Goal: Use online tool/utility

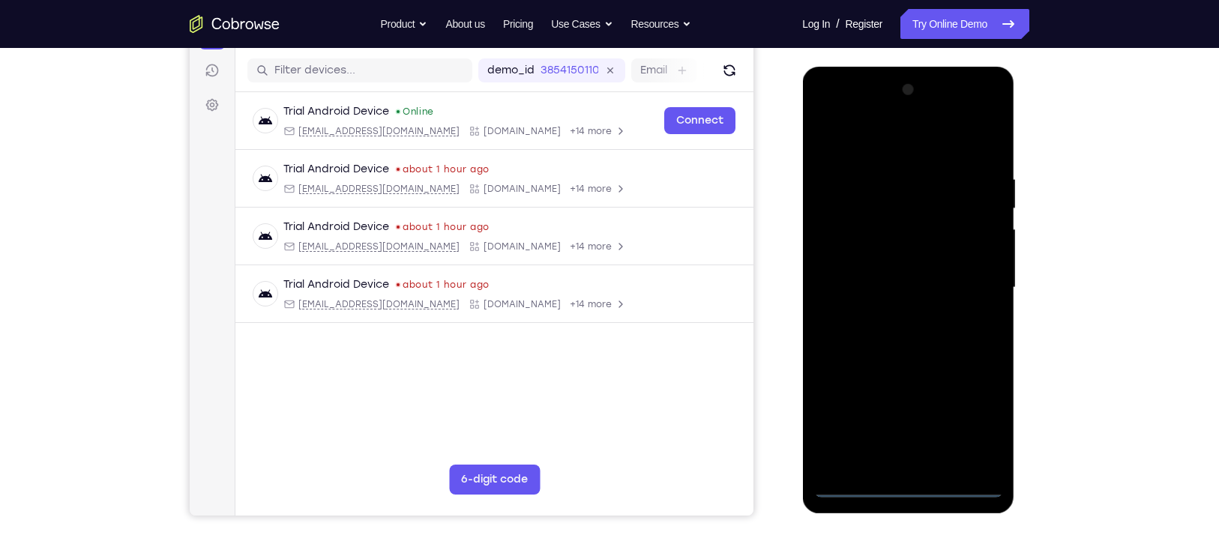
click at [899, 483] on div at bounding box center [907, 288] width 189 height 420
click at [838, 313] on div at bounding box center [907, 288] width 189 height 420
click at [968, 417] on div at bounding box center [907, 288] width 189 height 420
click at [859, 137] on div at bounding box center [907, 288] width 189 height 420
click at [970, 283] on div at bounding box center [907, 288] width 189 height 420
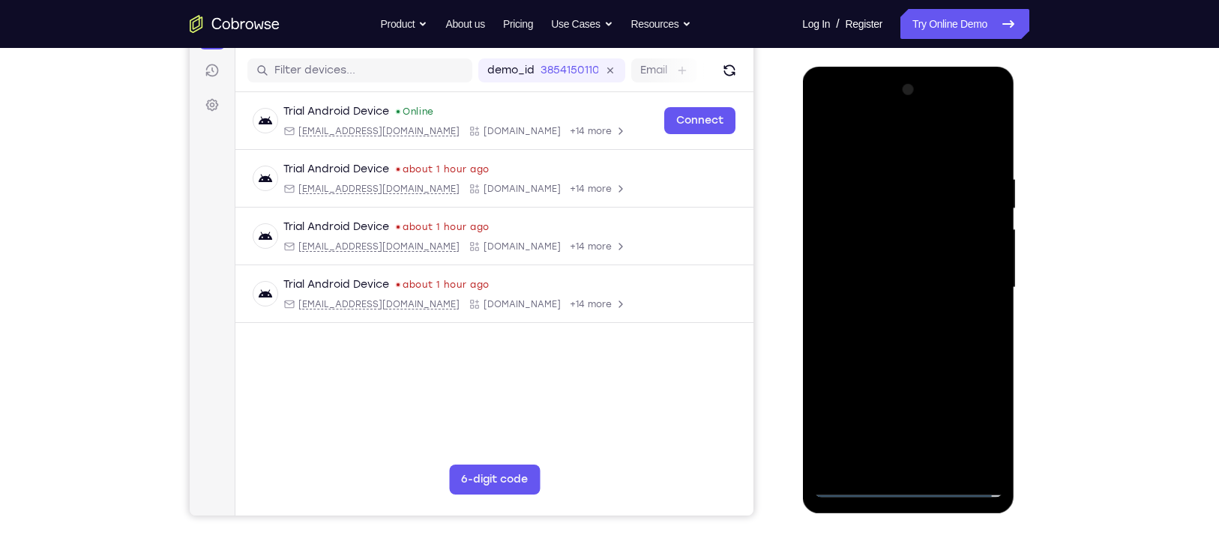
click at [893, 311] on div at bounding box center [907, 288] width 189 height 420
click at [899, 363] on div at bounding box center [907, 288] width 189 height 420
click at [876, 218] on div at bounding box center [907, 288] width 189 height 420
click at [982, 217] on div at bounding box center [907, 288] width 189 height 420
click at [934, 252] on div at bounding box center [907, 288] width 189 height 420
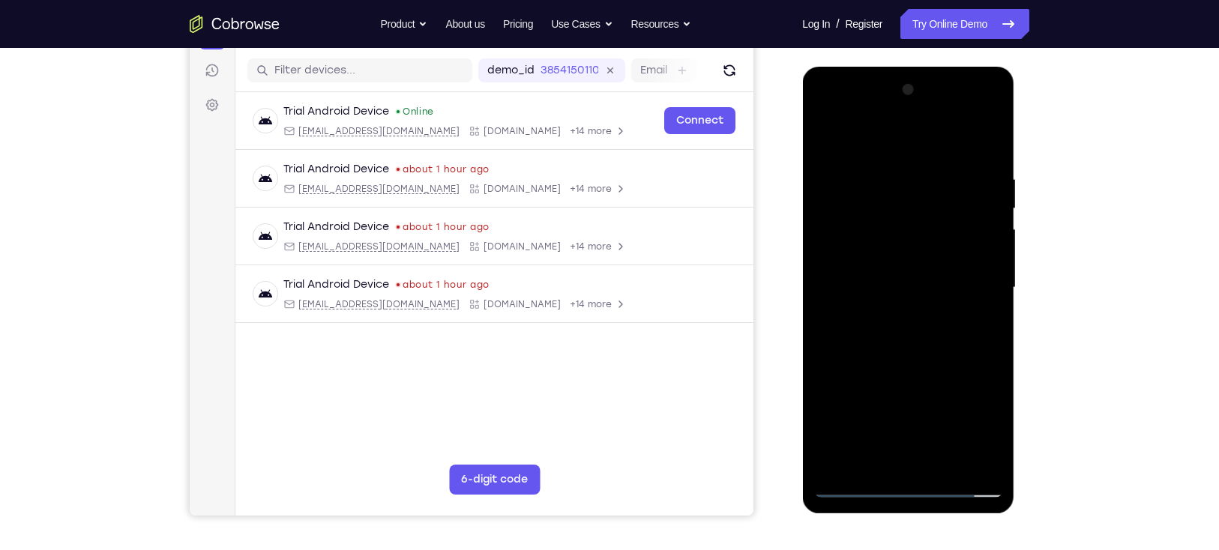
click at [903, 325] on div at bounding box center [907, 288] width 189 height 420
click at [931, 272] on div at bounding box center [907, 288] width 189 height 420
click at [936, 459] on div at bounding box center [907, 288] width 189 height 420
click at [932, 462] on div at bounding box center [907, 288] width 189 height 420
click at [921, 267] on div at bounding box center [907, 288] width 189 height 420
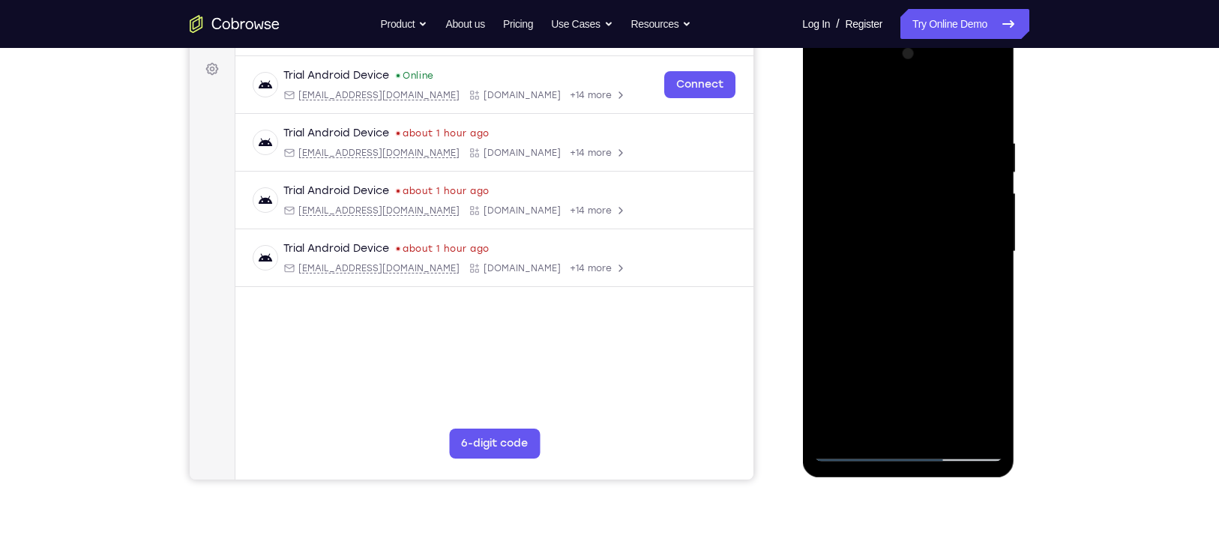
scroll to position [216, 0]
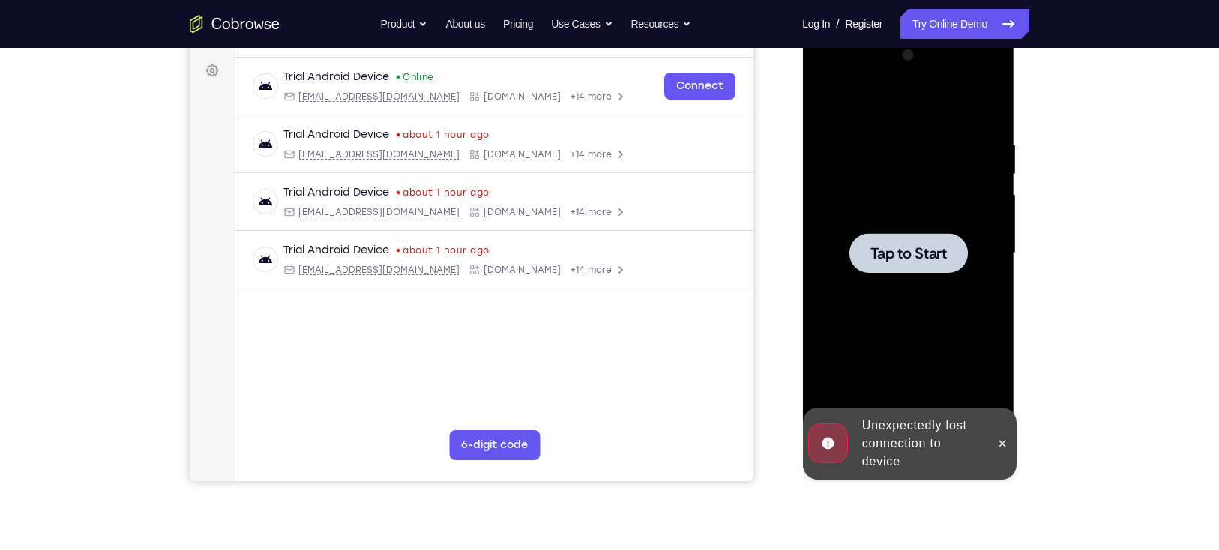
click at [933, 272] on div at bounding box center [907, 253] width 118 height 40
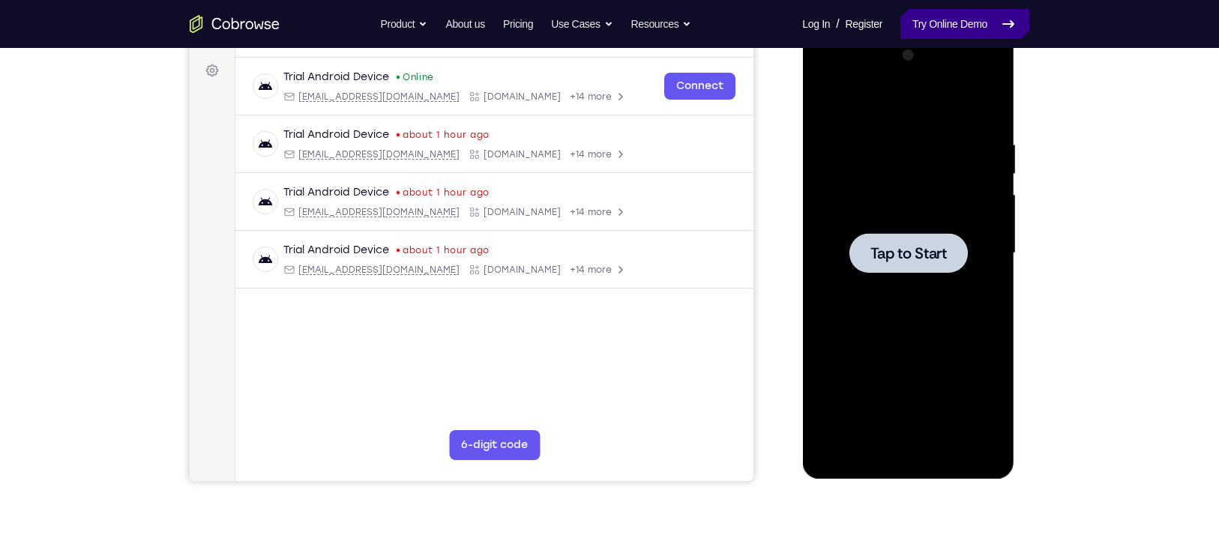
click at [986, 31] on link "Try Online Demo" at bounding box center [964, 24] width 129 height 30
click at [870, 290] on div at bounding box center [907, 253] width 189 height 420
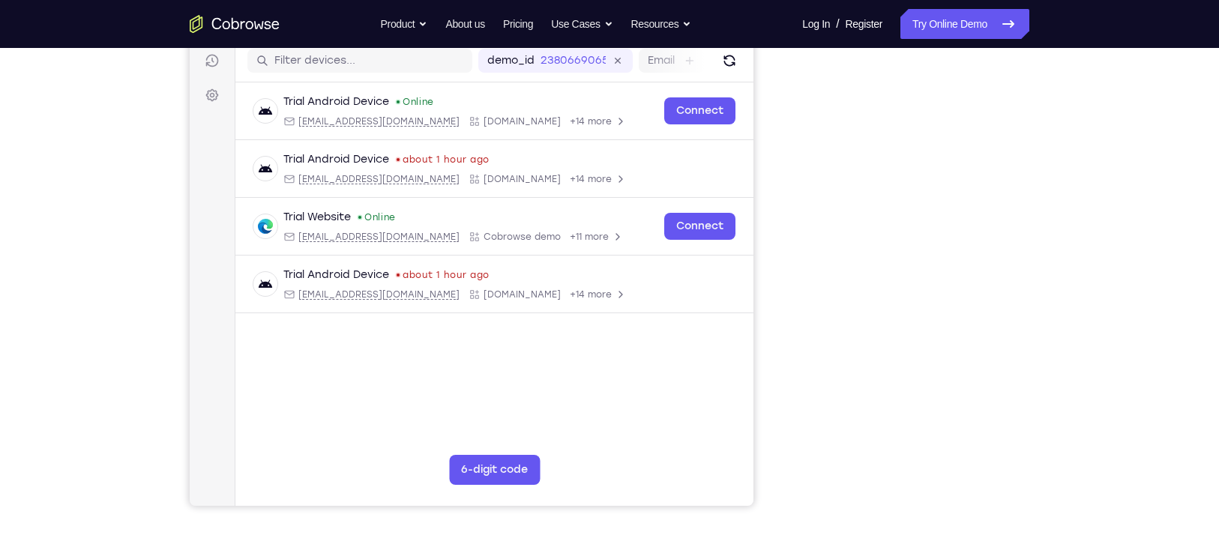
scroll to position [191, 0]
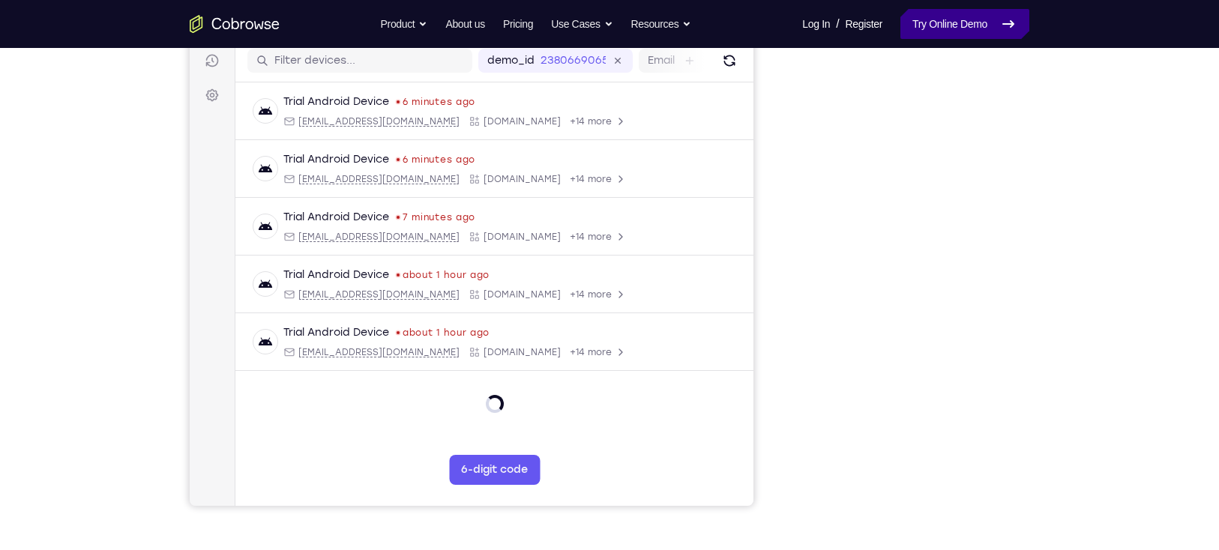
click at [920, 16] on link "Try Online Demo" at bounding box center [964, 24] width 129 height 30
click at [932, 25] on link "Try Online Demo" at bounding box center [964, 24] width 129 height 30
click at [965, 30] on link "Try Online Demo" at bounding box center [964, 24] width 129 height 30
click at [965, 31] on link "Try Online Demo" at bounding box center [964, 24] width 129 height 30
click at [971, 13] on link "Try Online Demo" at bounding box center [964, 24] width 129 height 30
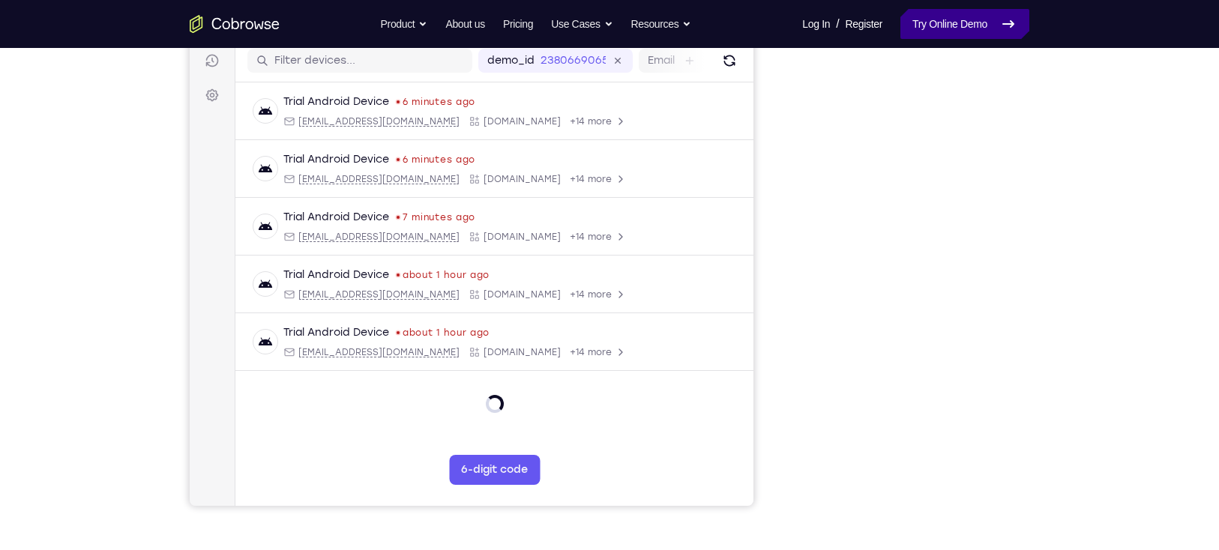
click at [971, 13] on link "Try Online Demo" at bounding box center [964, 24] width 129 height 30
click at [968, 19] on link "Try Online Demo" at bounding box center [964, 24] width 129 height 30
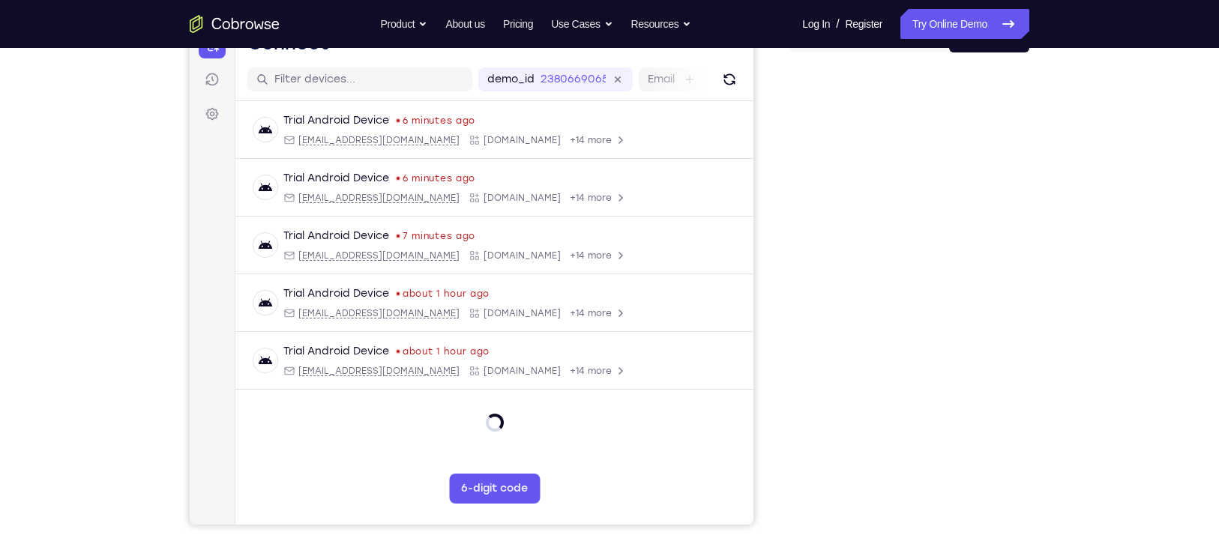
scroll to position [163, 0]
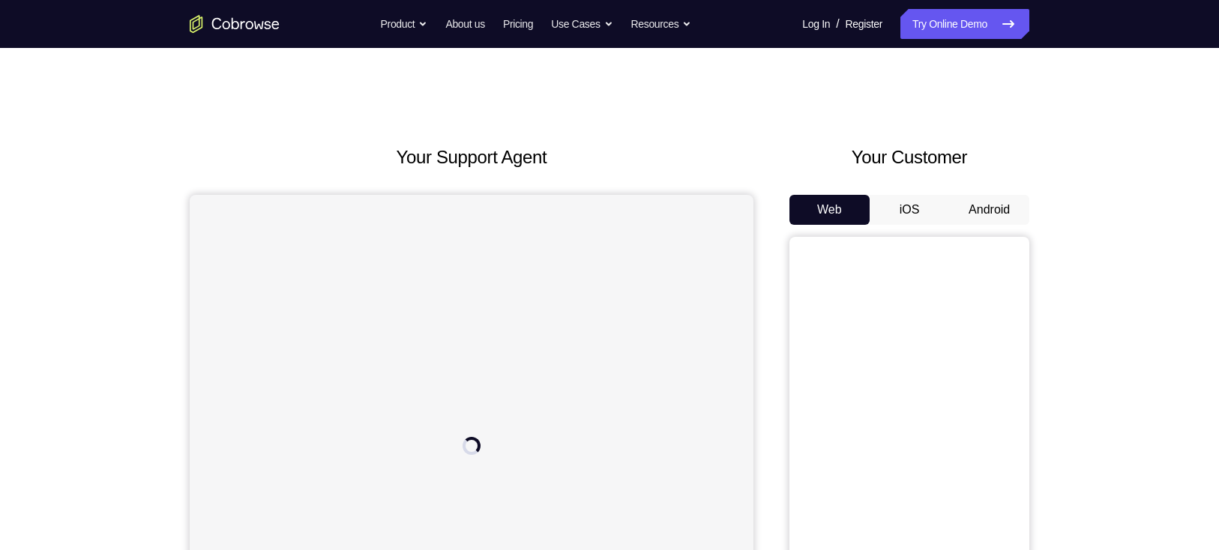
click at [971, 218] on button "Android" at bounding box center [989, 210] width 80 height 30
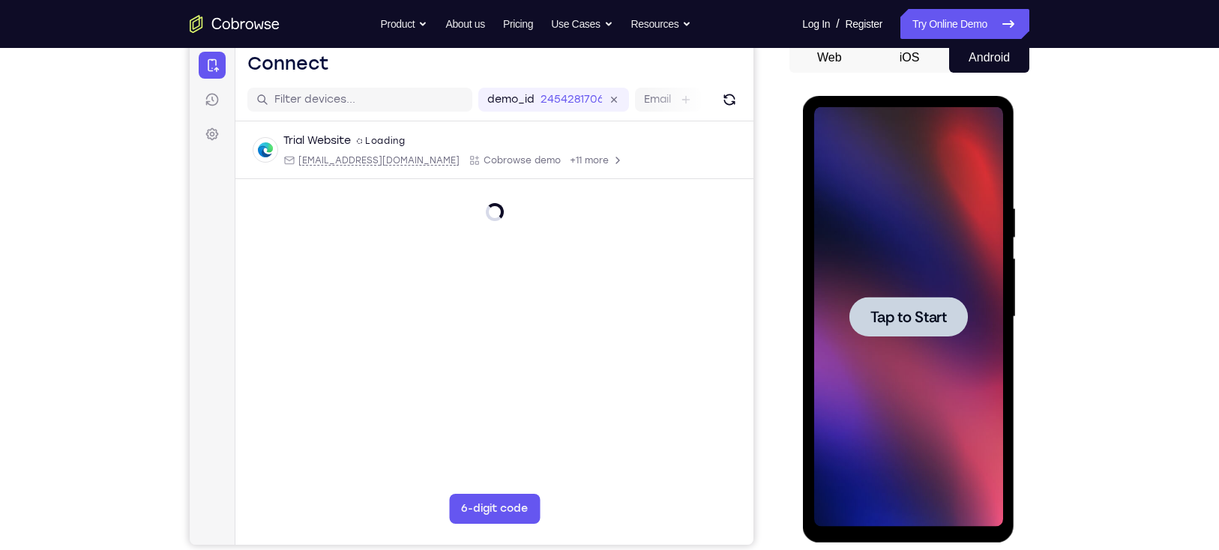
click at [908, 334] on div at bounding box center [907, 317] width 118 height 40
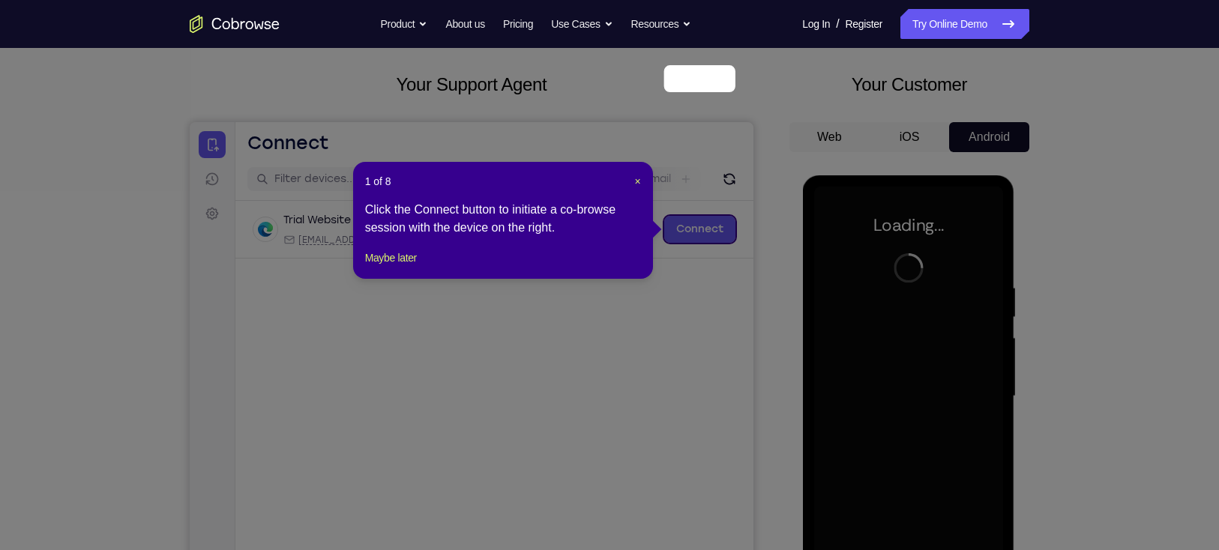
scroll to position [71, 0]
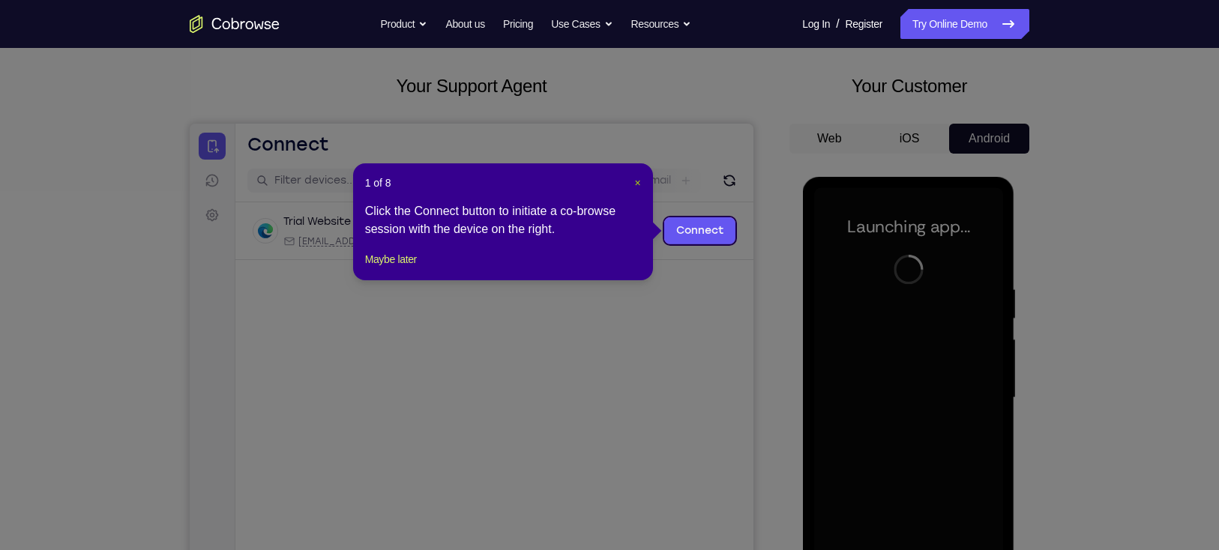
click at [637, 178] on span "×" at bounding box center [637, 183] width 6 height 12
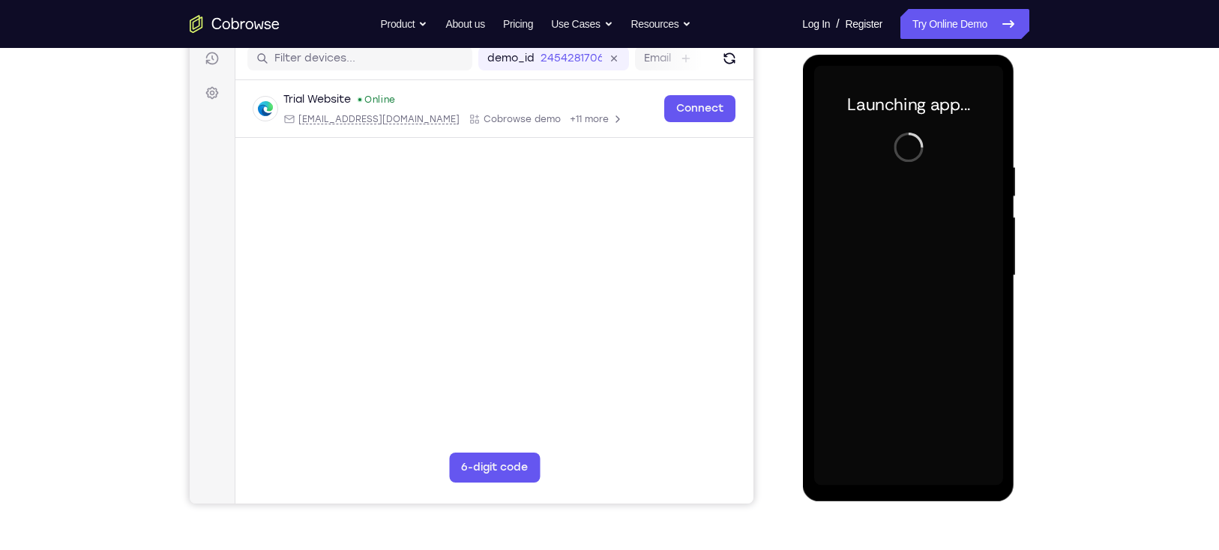
scroll to position [194, 0]
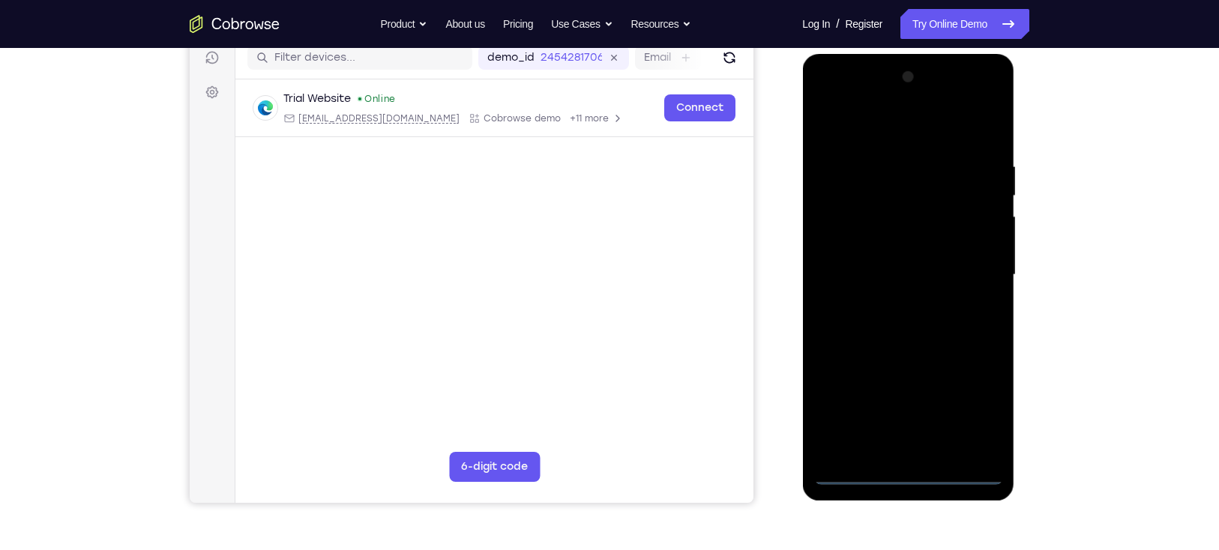
click at [907, 475] on div at bounding box center [907, 275] width 189 height 420
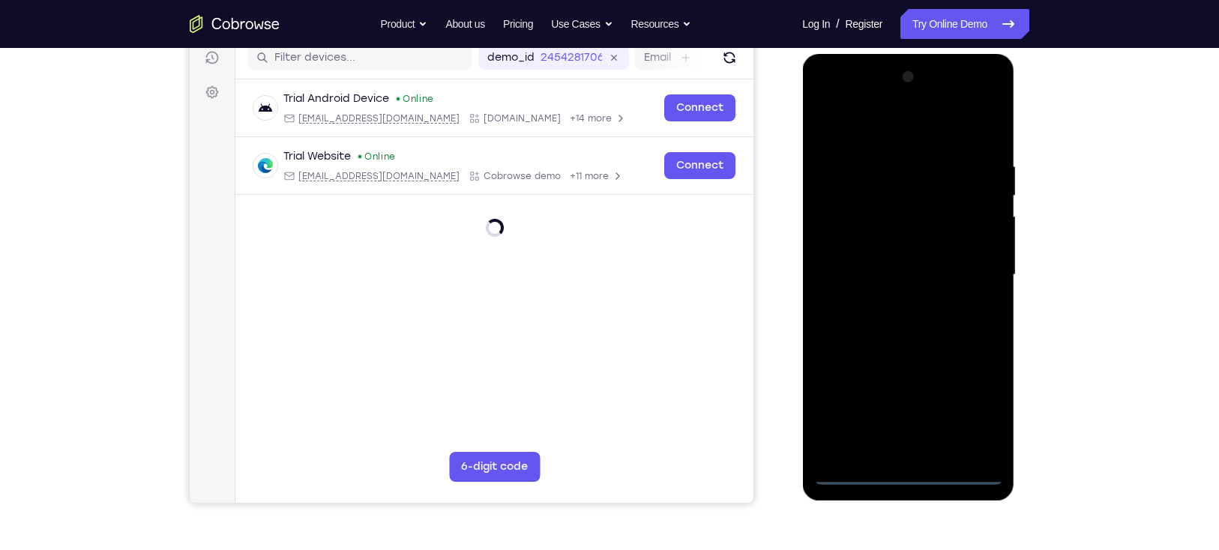
click at [971, 408] on div at bounding box center [907, 275] width 189 height 420
click at [876, 135] on div at bounding box center [907, 275] width 189 height 420
click at [971, 274] on div at bounding box center [907, 275] width 189 height 420
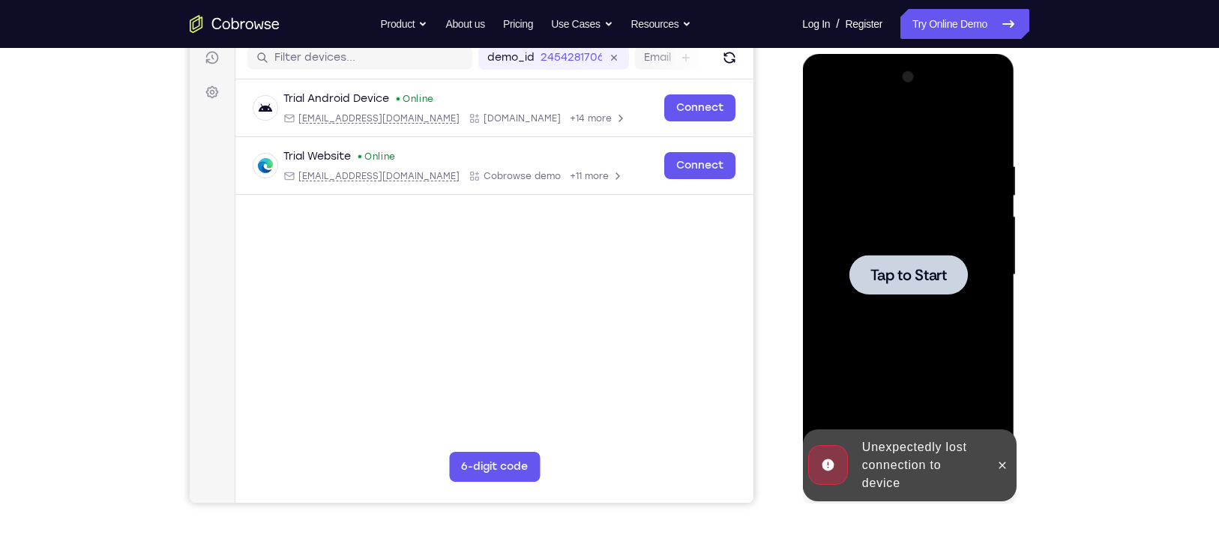
click at [952, 286] on div at bounding box center [907, 275] width 118 height 40
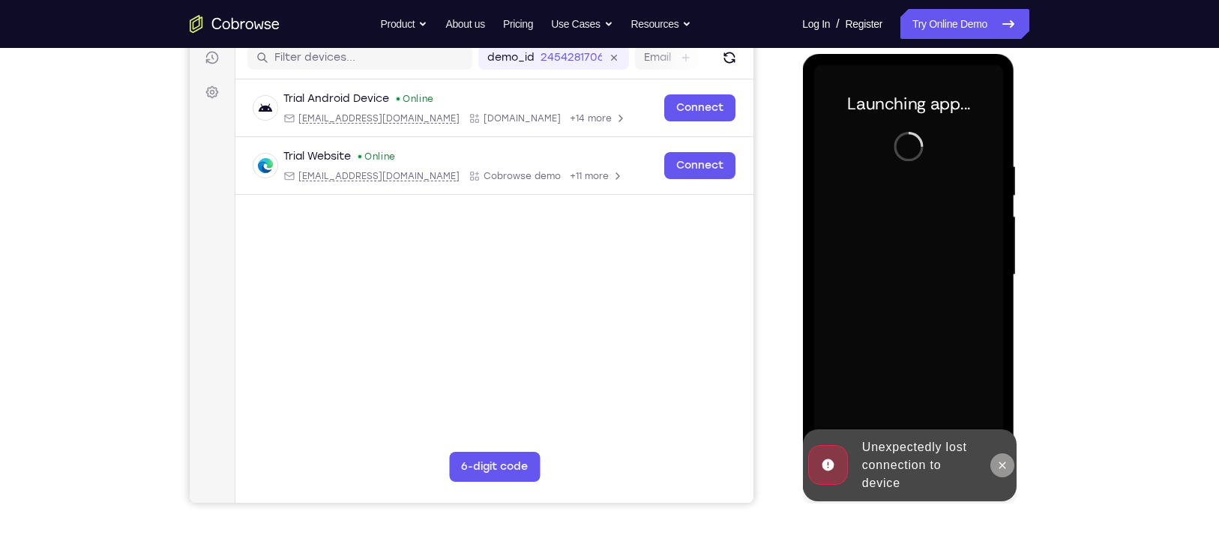
click at [1005, 465] on icon at bounding box center [1001, 465] width 12 height 12
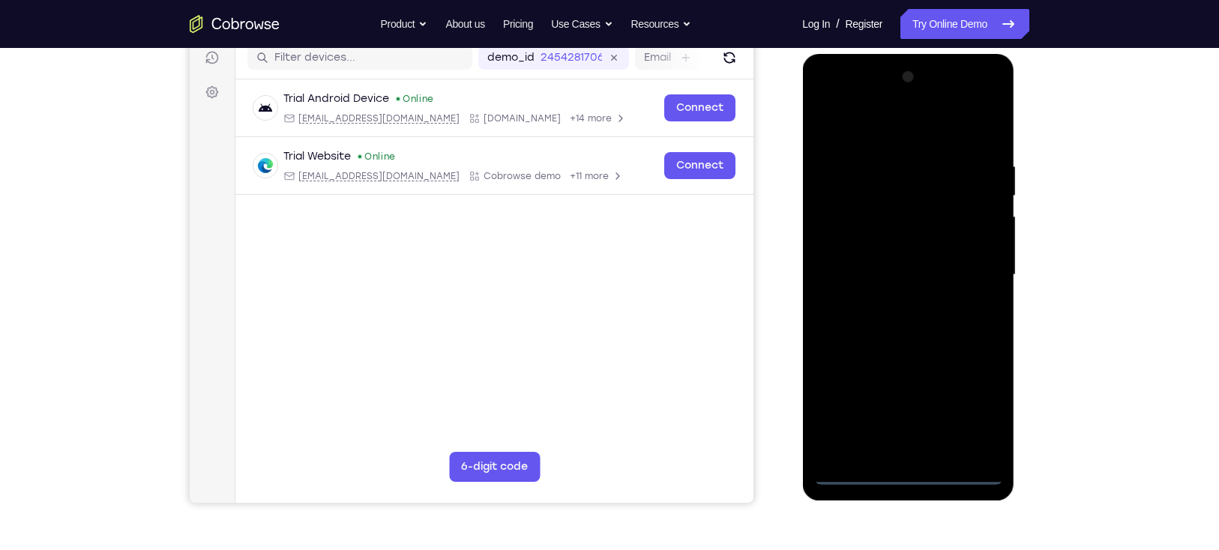
click at [908, 480] on div at bounding box center [907, 275] width 189 height 420
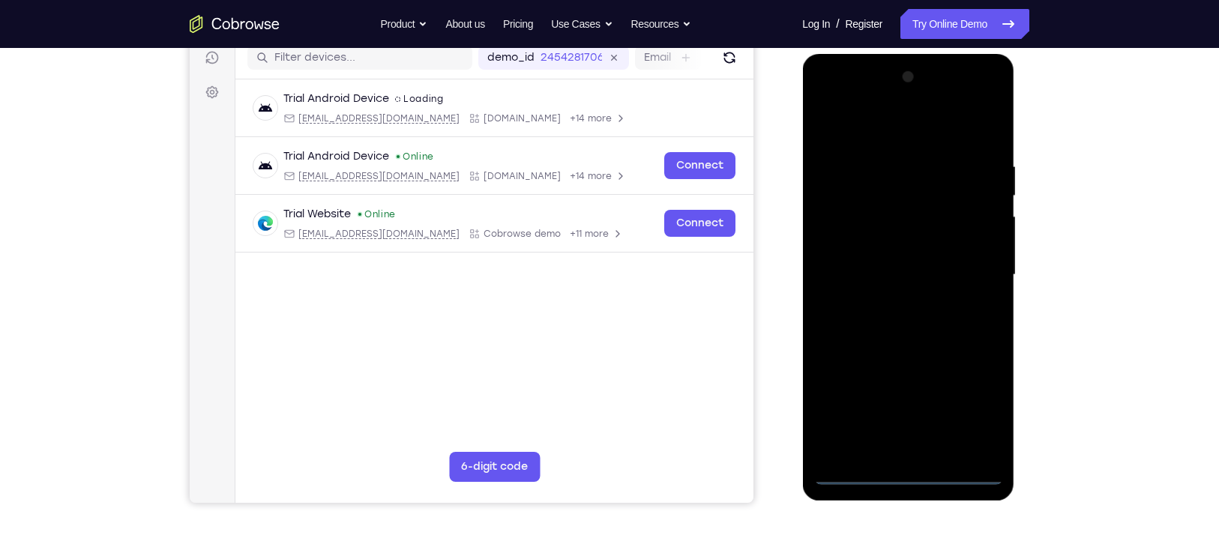
click at [908, 473] on div at bounding box center [907, 275] width 189 height 420
click at [977, 411] on div at bounding box center [907, 275] width 189 height 420
click at [872, 136] on div at bounding box center [907, 275] width 189 height 420
click at [972, 266] on div at bounding box center [907, 275] width 189 height 420
click at [893, 304] on div at bounding box center [907, 275] width 189 height 420
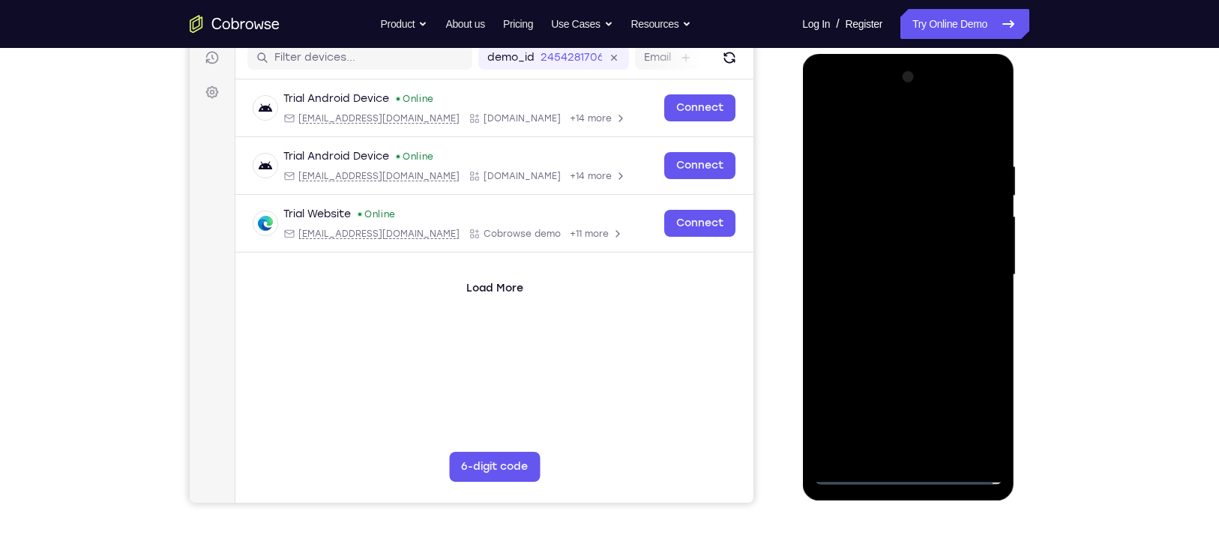
click at [887, 342] on div at bounding box center [907, 275] width 189 height 420
click at [848, 202] on div at bounding box center [907, 275] width 189 height 420
click at [875, 229] on div at bounding box center [907, 275] width 189 height 420
click at [875, 234] on div at bounding box center [907, 275] width 189 height 420
click at [894, 233] on div at bounding box center [907, 275] width 189 height 420
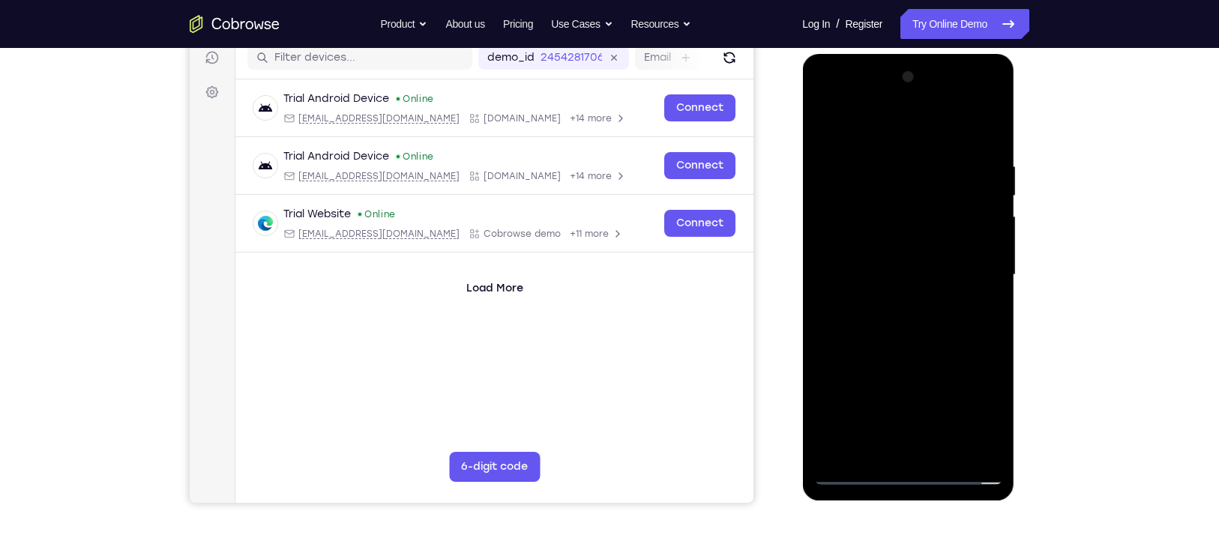
click at [872, 198] on div at bounding box center [907, 275] width 189 height 420
click at [882, 205] on div at bounding box center [907, 275] width 189 height 420
click at [904, 201] on div at bounding box center [907, 275] width 189 height 420
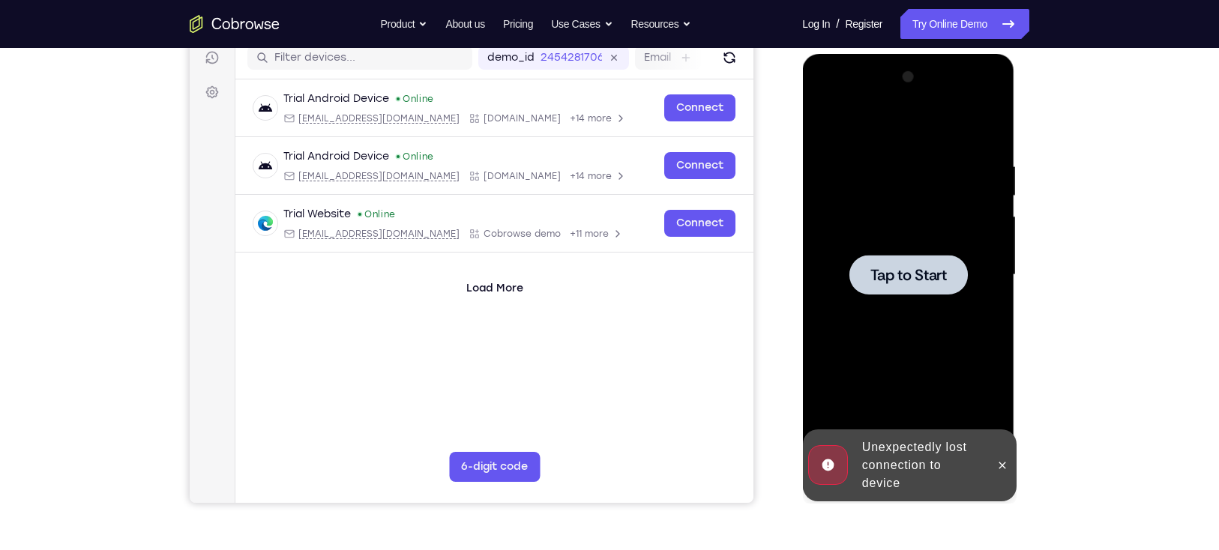
click at [911, 300] on div at bounding box center [907, 275] width 189 height 420
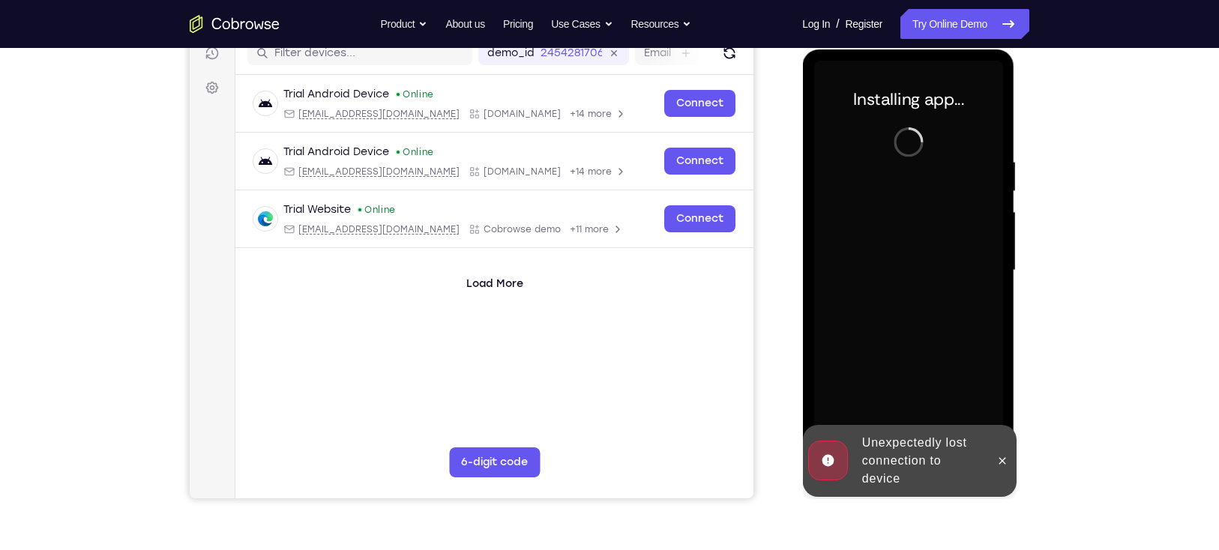
scroll to position [199, 0]
click at [999, 449] on button at bounding box center [1001, 460] width 24 height 24
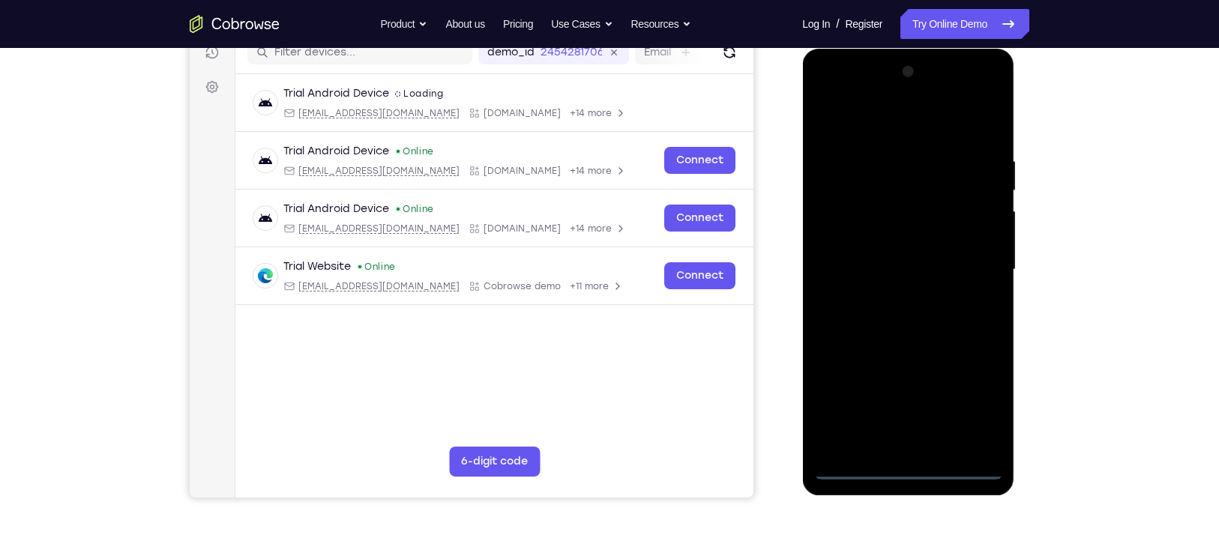
click at [899, 463] on div at bounding box center [907, 270] width 189 height 420
click at [908, 470] on div at bounding box center [907, 270] width 189 height 420
click at [973, 404] on div at bounding box center [907, 270] width 189 height 420
click at [856, 121] on div at bounding box center [907, 270] width 189 height 420
click at [971, 267] on div at bounding box center [907, 270] width 189 height 420
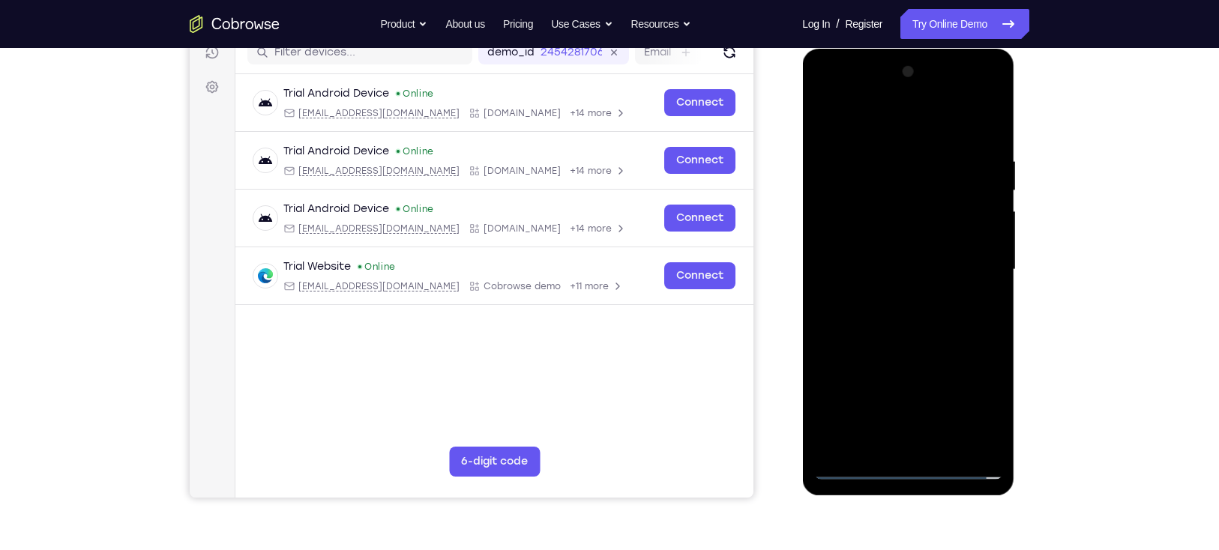
click at [891, 296] on div at bounding box center [907, 270] width 189 height 420
click at [900, 343] on div at bounding box center [907, 270] width 189 height 420
click at [890, 341] on div at bounding box center [907, 270] width 189 height 420
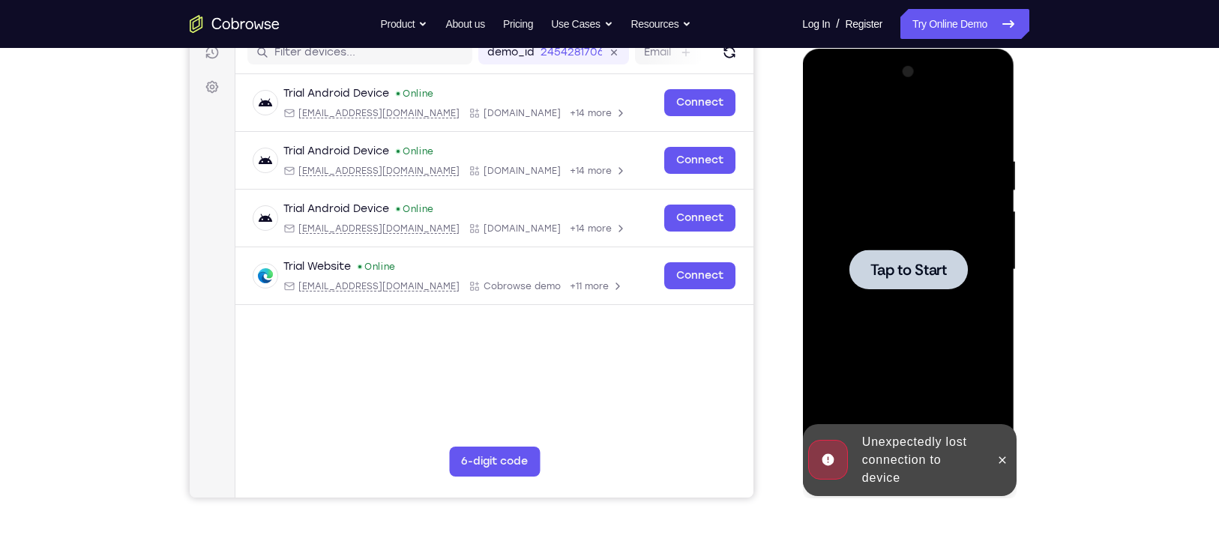
click at [899, 268] on span "Tap to Start" at bounding box center [907, 269] width 76 height 15
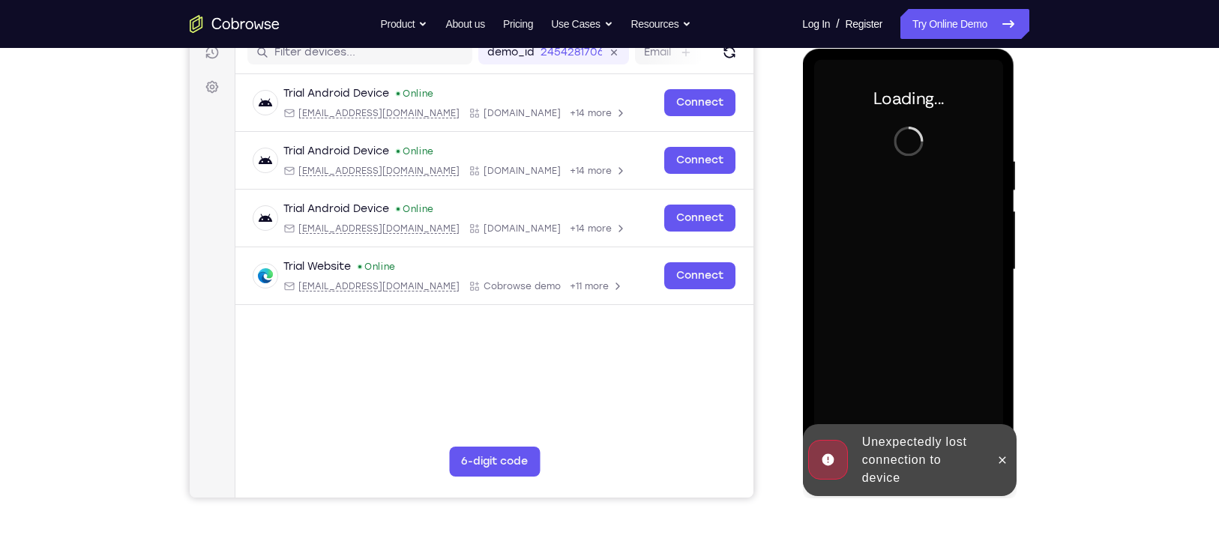
click at [950, 265] on div at bounding box center [907, 270] width 189 height 420
click at [1005, 454] on icon at bounding box center [1001, 460] width 12 height 12
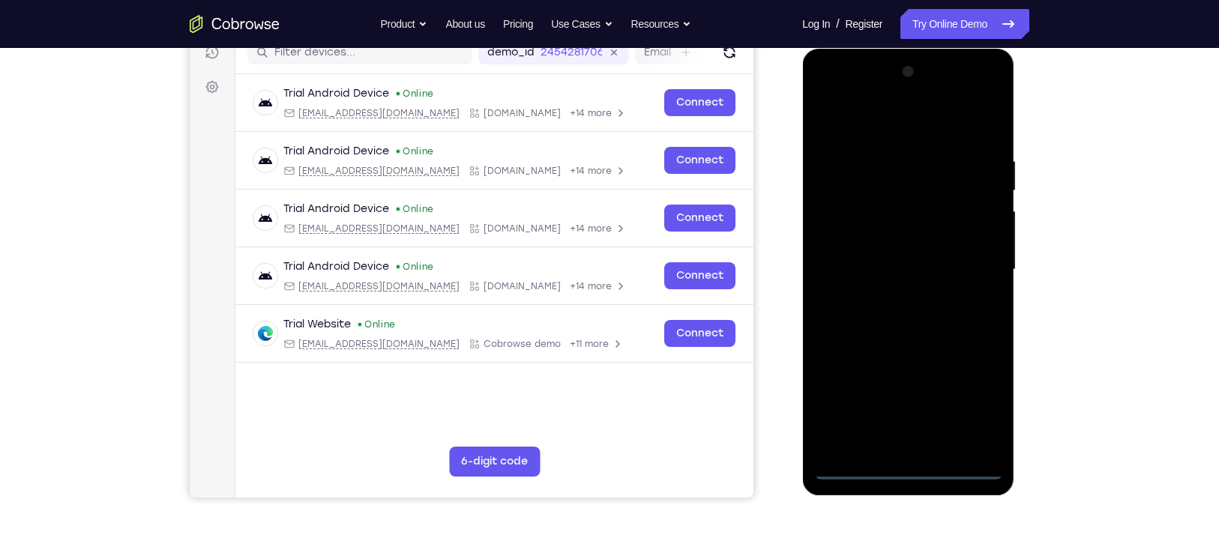
click at [1143, 283] on div "Your Support Agent Your Customer Web iOS Android Next Steps We’d be happy to gi…" at bounding box center [609, 343] width 1219 height 989
click at [908, 466] on div at bounding box center [907, 270] width 189 height 420
click at [971, 396] on div at bounding box center [907, 270] width 189 height 420
click at [866, 124] on div at bounding box center [907, 270] width 189 height 420
click at [977, 260] on div at bounding box center [907, 270] width 189 height 420
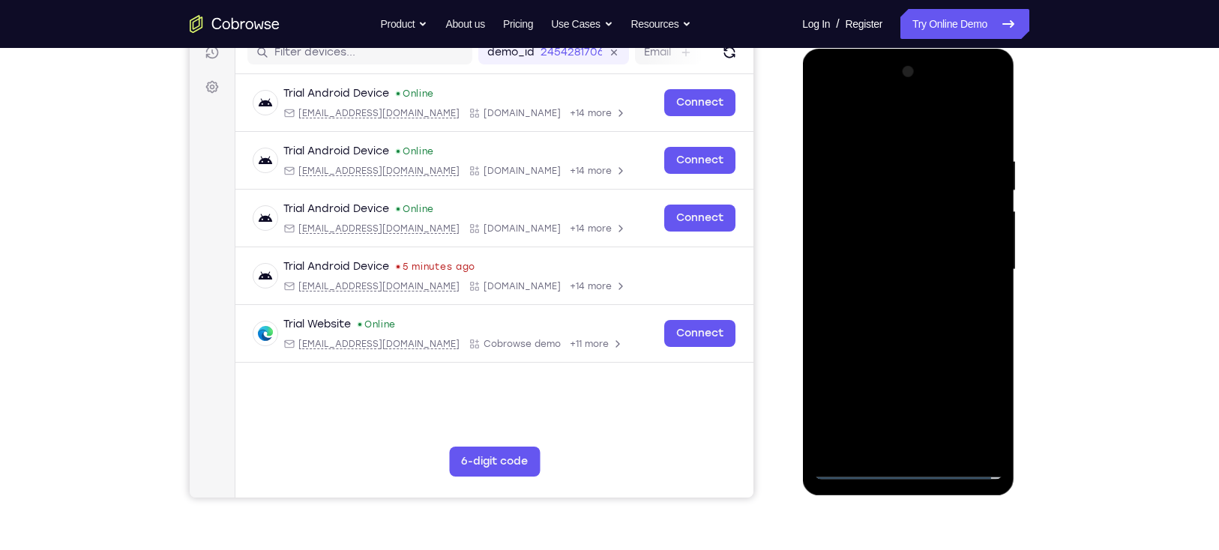
click at [890, 296] on div at bounding box center [907, 270] width 189 height 420
click at [916, 342] on div at bounding box center [907, 270] width 189 height 420
click at [836, 193] on div at bounding box center [907, 270] width 189 height 420
click at [863, 222] on div at bounding box center [907, 270] width 189 height 420
click at [920, 243] on div at bounding box center [907, 270] width 189 height 420
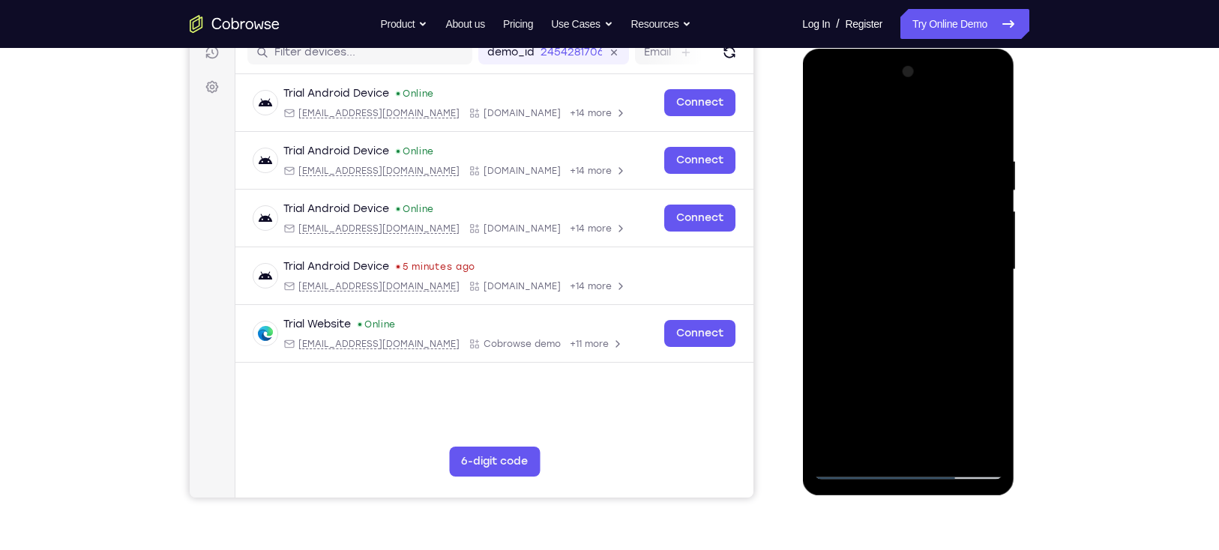
click at [941, 435] on div at bounding box center [907, 270] width 189 height 420
click at [970, 91] on div at bounding box center [907, 270] width 189 height 420
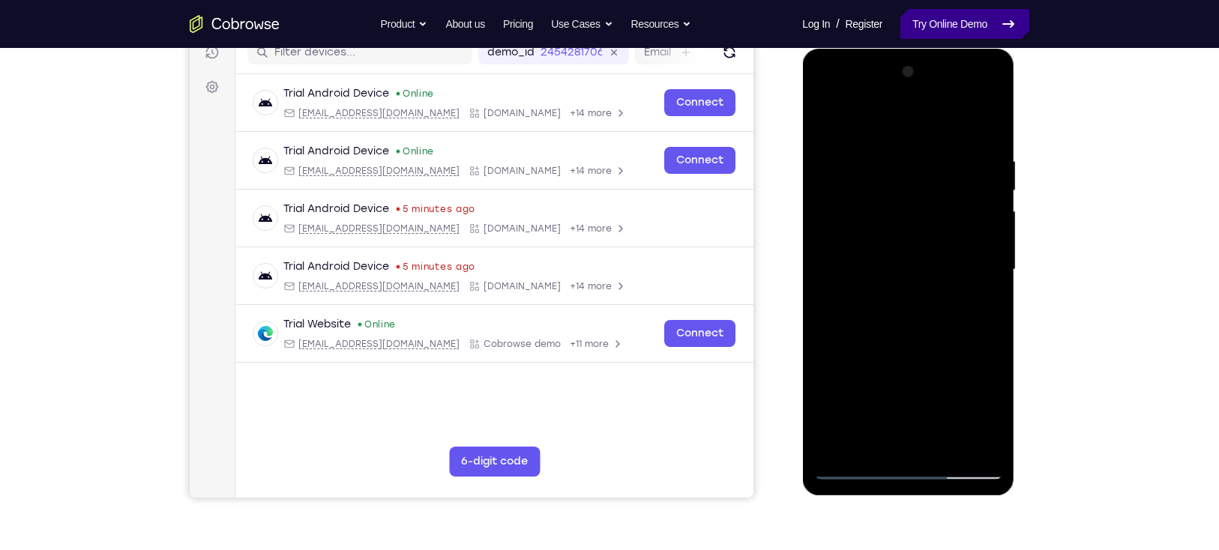
click at [952, 36] on link "Try Online Demo" at bounding box center [964, 24] width 129 height 30
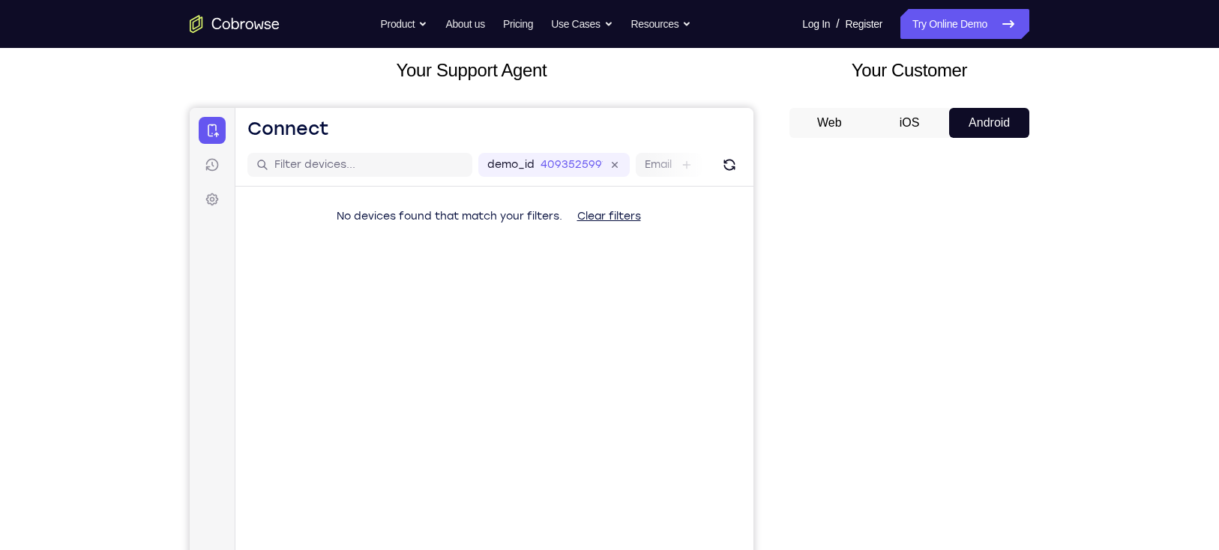
scroll to position [191, 0]
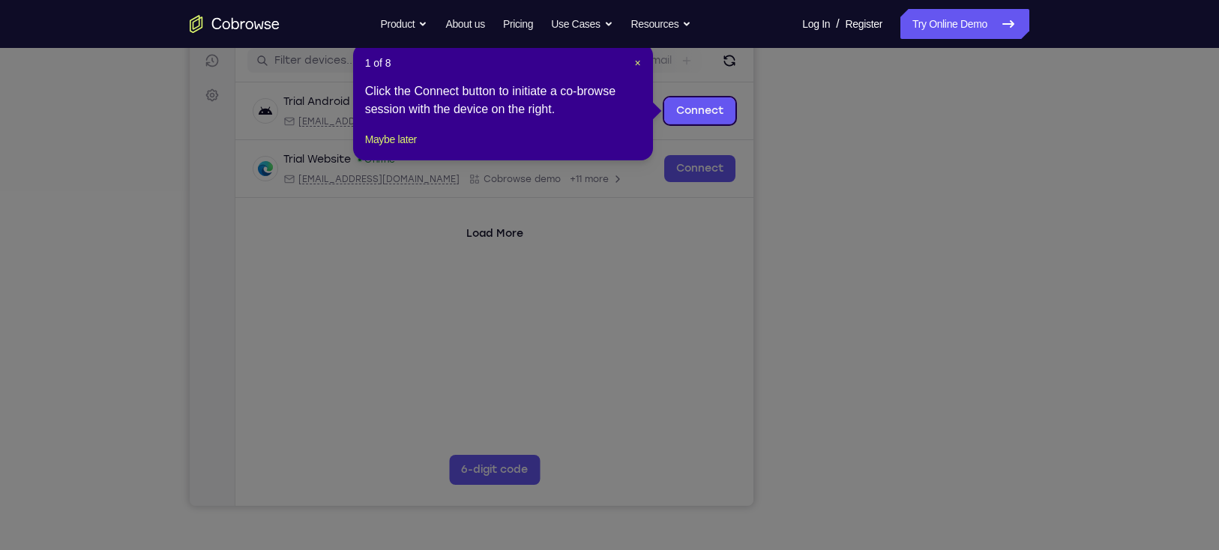
click at [972, 409] on icon at bounding box center [617, 275] width 1234 height 550
click at [637, 63] on span "×" at bounding box center [637, 63] width 6 height 12
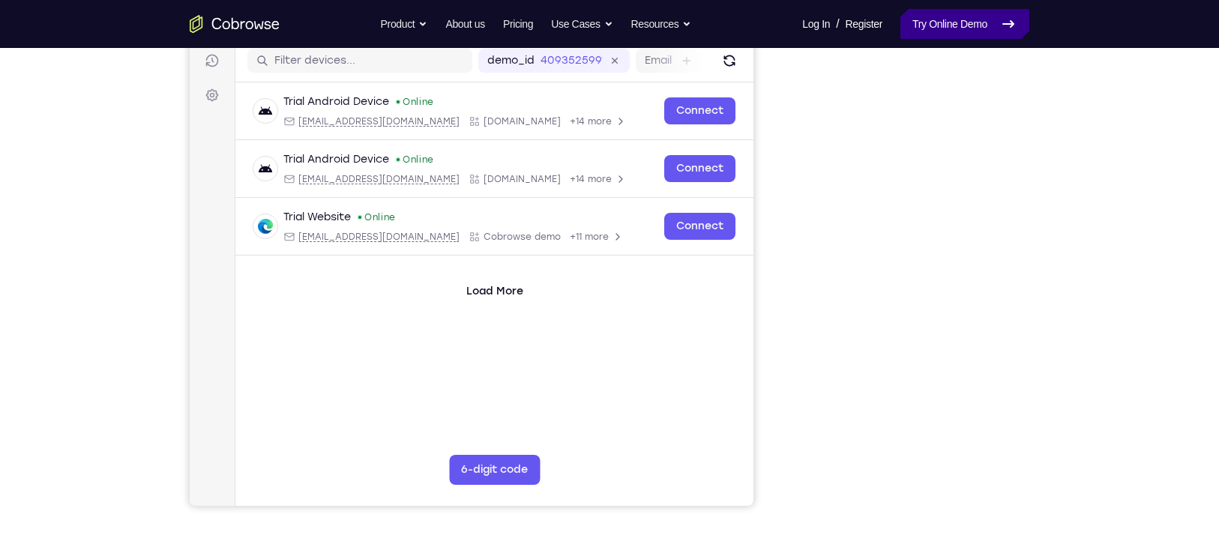
click at [978, 20] on link "Try Online Demo" at bounding box center [964, 24] width 129 height 30
click at [939, 28] on link "Try Online Demo" at bounding box center [964, 24] width 129 height 30
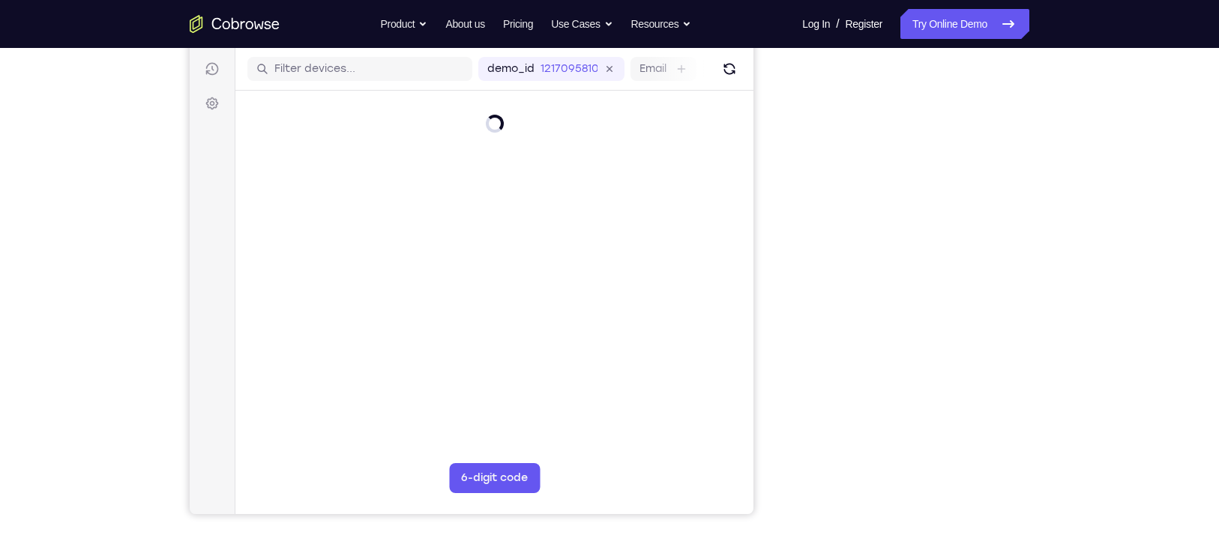
scroll to position [181, 0]
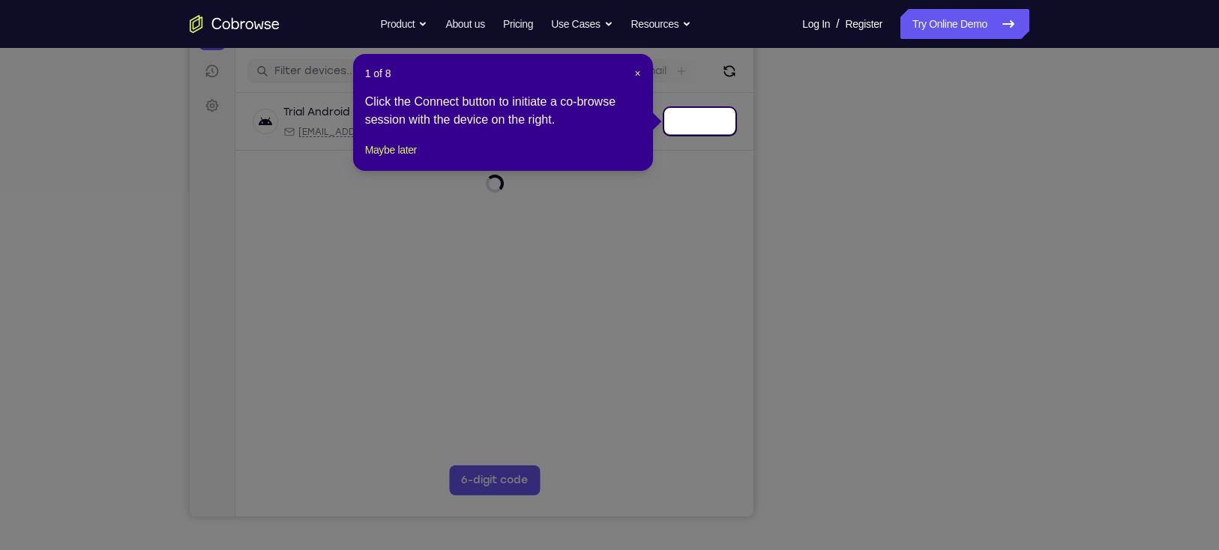
click at [907, 483] on icon at bounding box center [617, 275] width 1234 height 550
click at [637, 71] on span "×" at bounding box center [637, 73] width 6 height 12
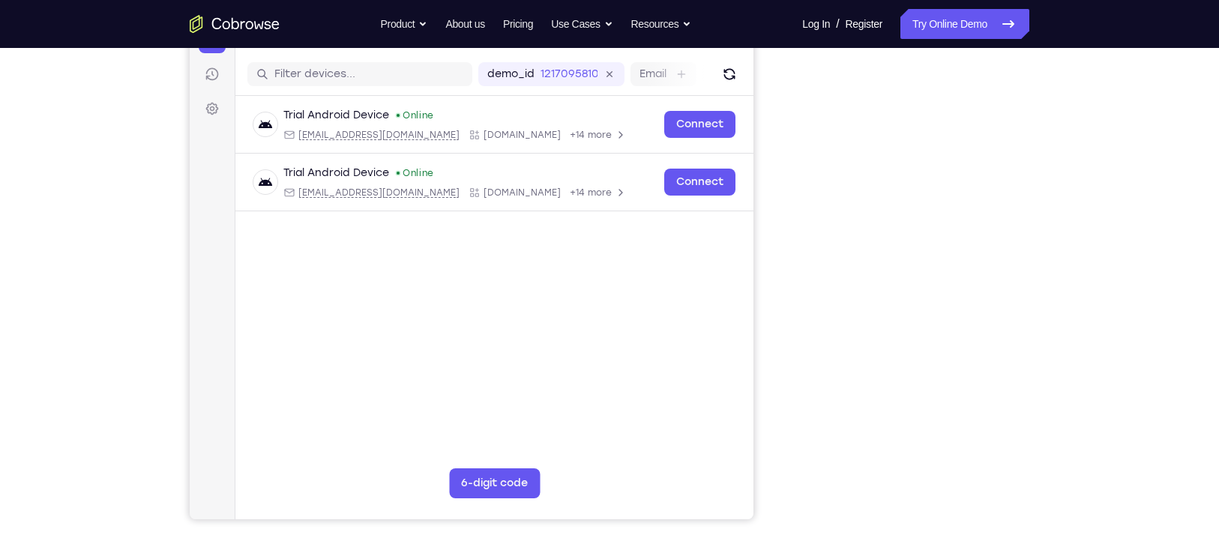
scroll to position [179, 0]
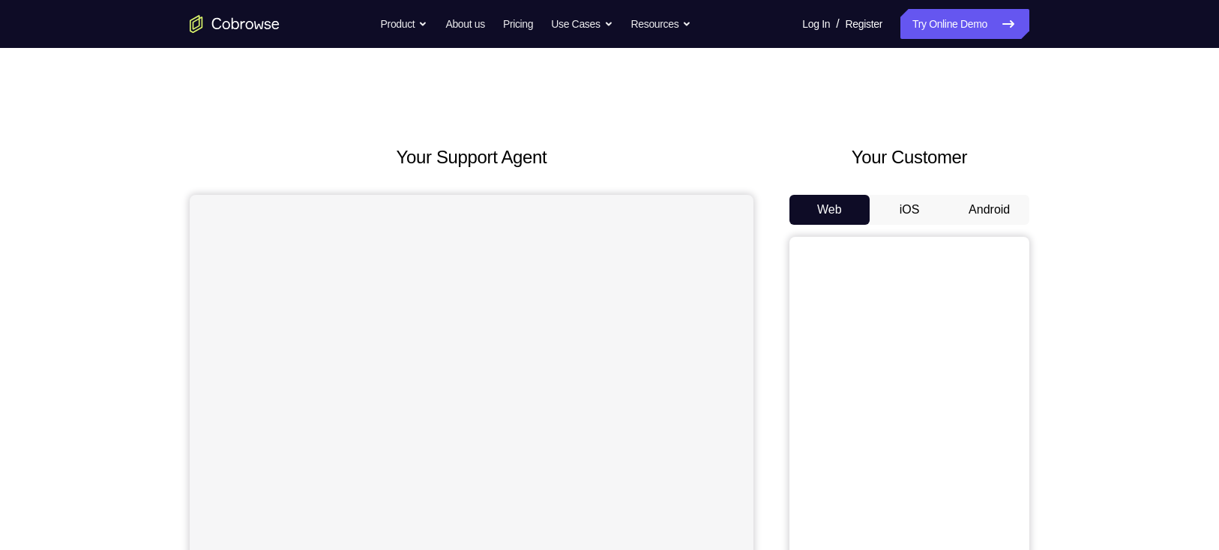
click at [981, 212] on button "Android" at bounding box center [989, 210] width 80 height 30
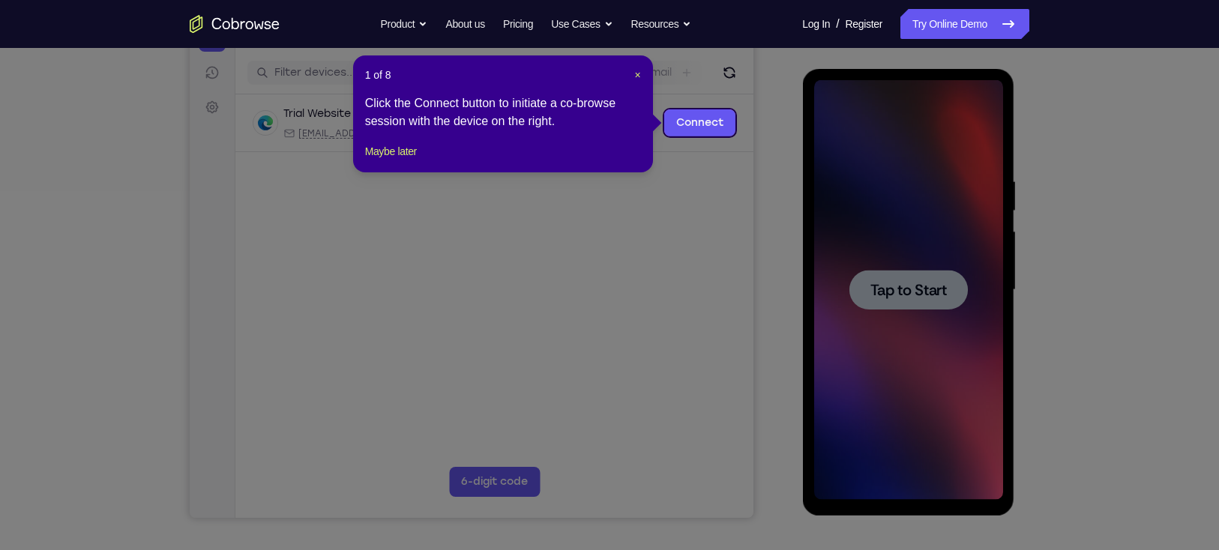
click at [970, 184] on icon at bounding box center [617, 275] width 1234 height 550
click at [638, 71] on span "×" at bounding box center [637, 75] width 6 height 12
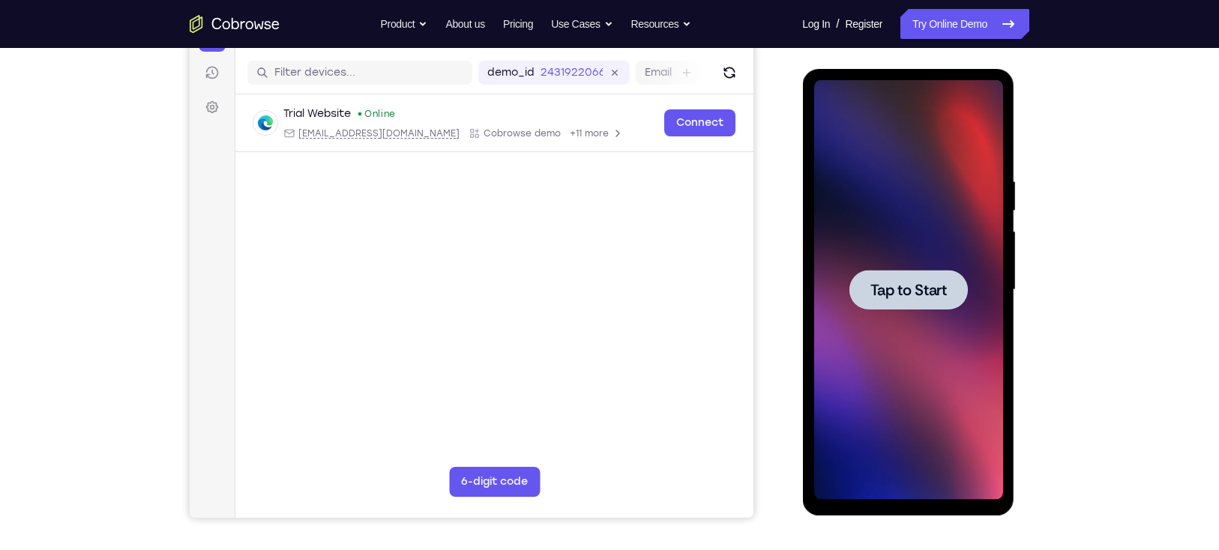
click at [898, 268] on div at bounding box center [907, 290] width 189 height 420
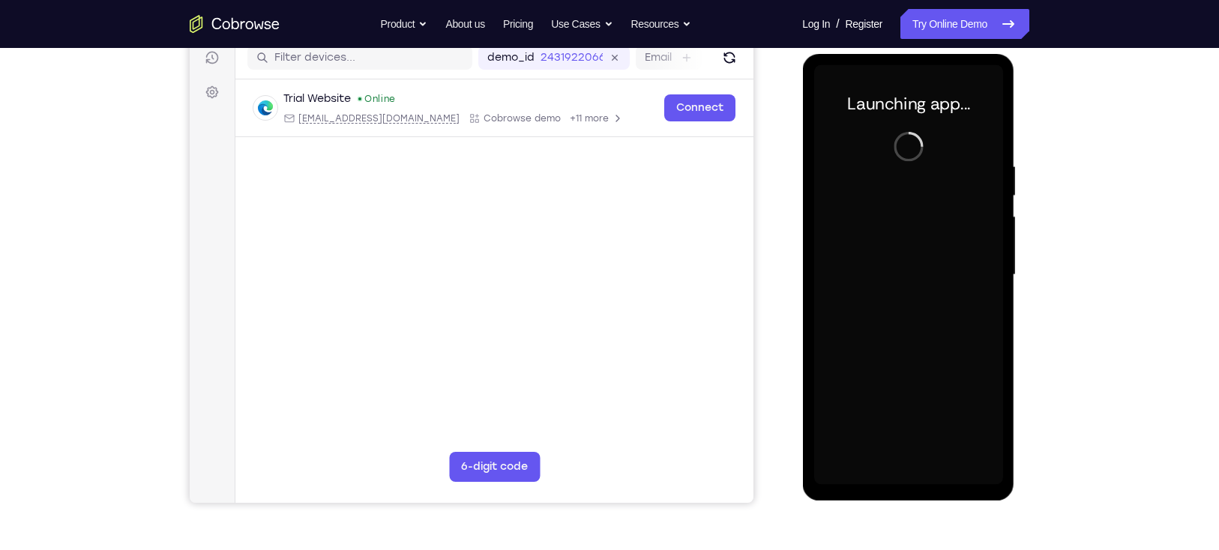
scroll to position [197, 0]
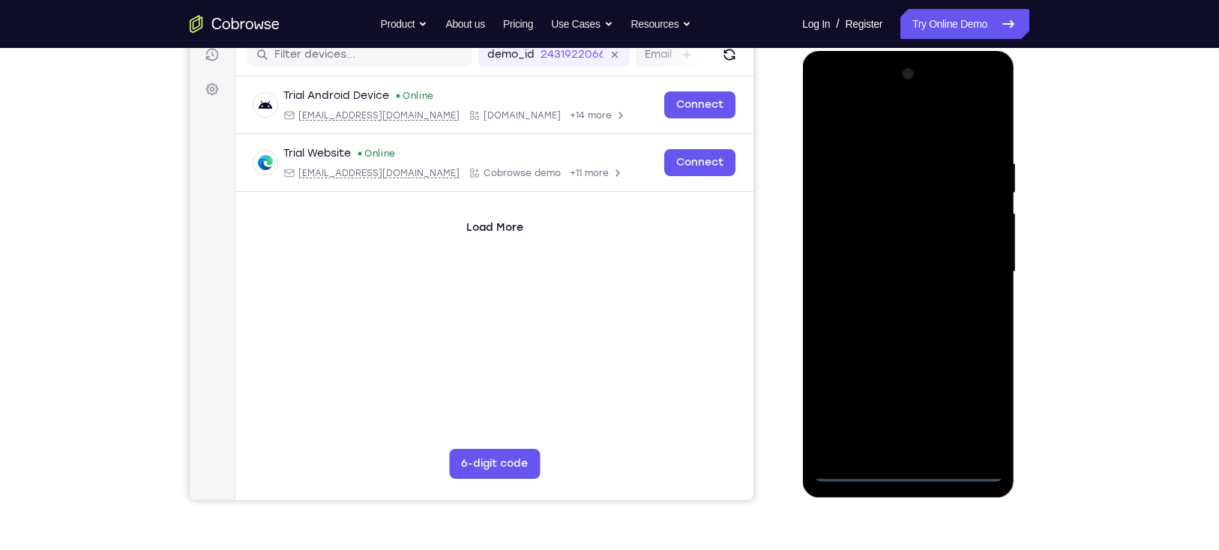
click at [911, 466] on div at bounding box center [907, 272] width 189 height 420
click at [986, 413] on div at bounding box center [907, 272] width 189 height 420
click at [822, 94] on div at bounding box center [907, 272] width 189 height 420
click at [824, 93] on div at bounding box center [907, 272] width 189 height 420
click at [954, 253] on div at bounding box center [907, 272] width 189 height 420
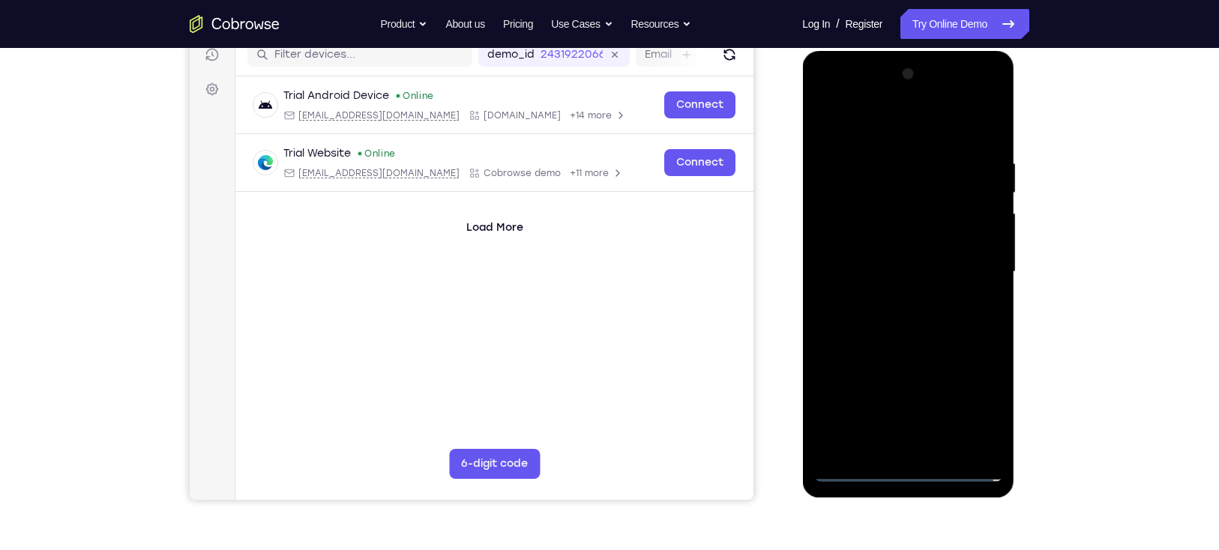
click at [966, 255] on div at bounding box center [907, 272] width 189 height 420
click at [887, 292] on div at bounding box center [907, 272] width 189 height 420
click at [870, 230] on div at bounding box center [907, 272] width 189 height 420
click at [890, 254] on div at bounding box center [907, 272] width 189 height 420
click at [985, 430] on div at bounding box center [907, 272] width 189 height 420
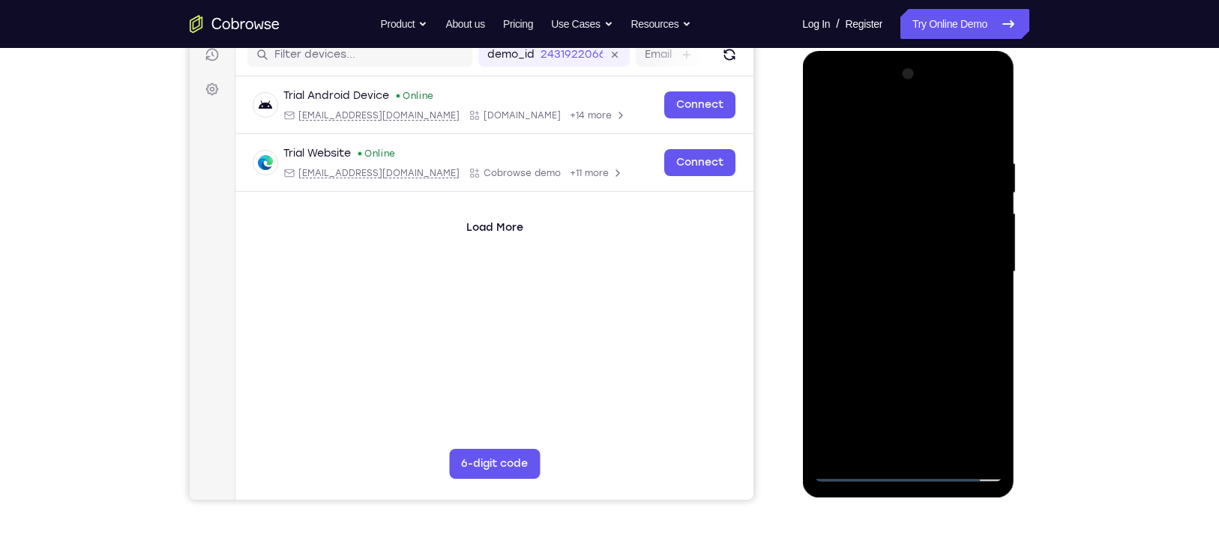
click at [984, 438] on div at bounding box center [907, 272] width 189 height 420
click at [991, 445] on div at bounding box center [907, 272] width 189 height 420
click at [987, 441] on div at bounding box center [907, 272] width 189 height 420
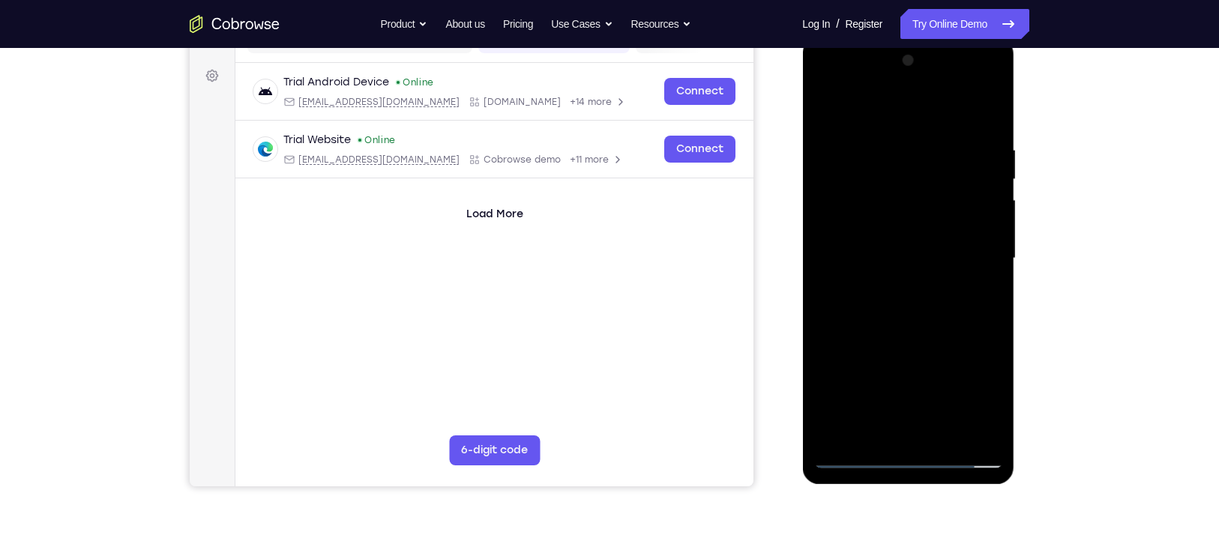
scroll to position [206, 0]
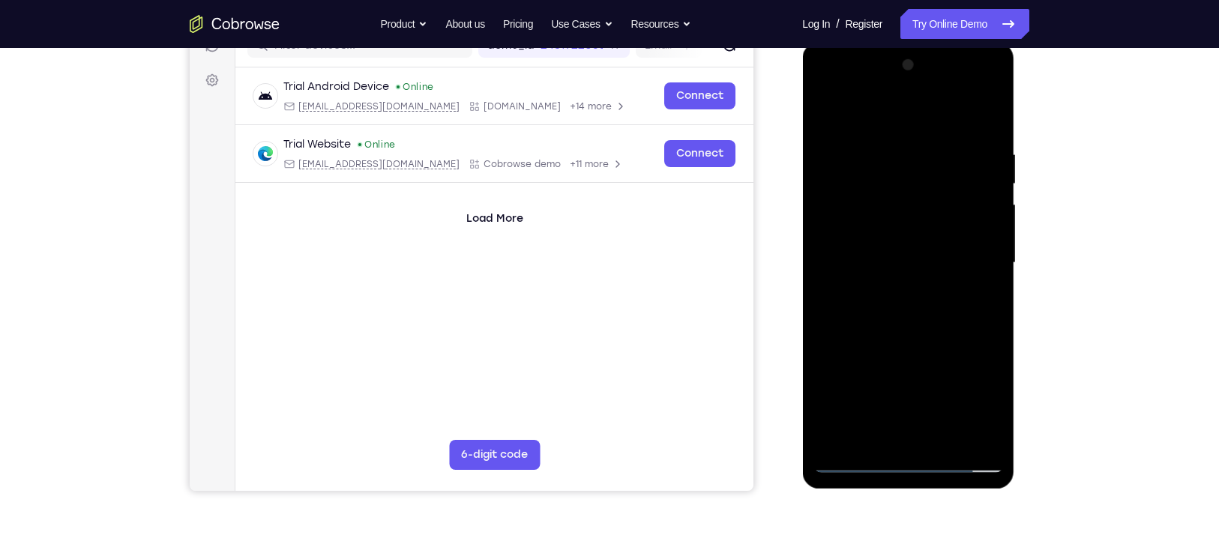
click at [905, 220] on div at bounding box center [907, 263] width 189 height 420
click at [946, 435] on div at bounding box center [907, 263] width 189 height 420
click at [938, 430] on div at bounding box center [907, 263] width 189 height 420
click at [946, 430] on div at bounding box center [907, 263] width 189 height 420
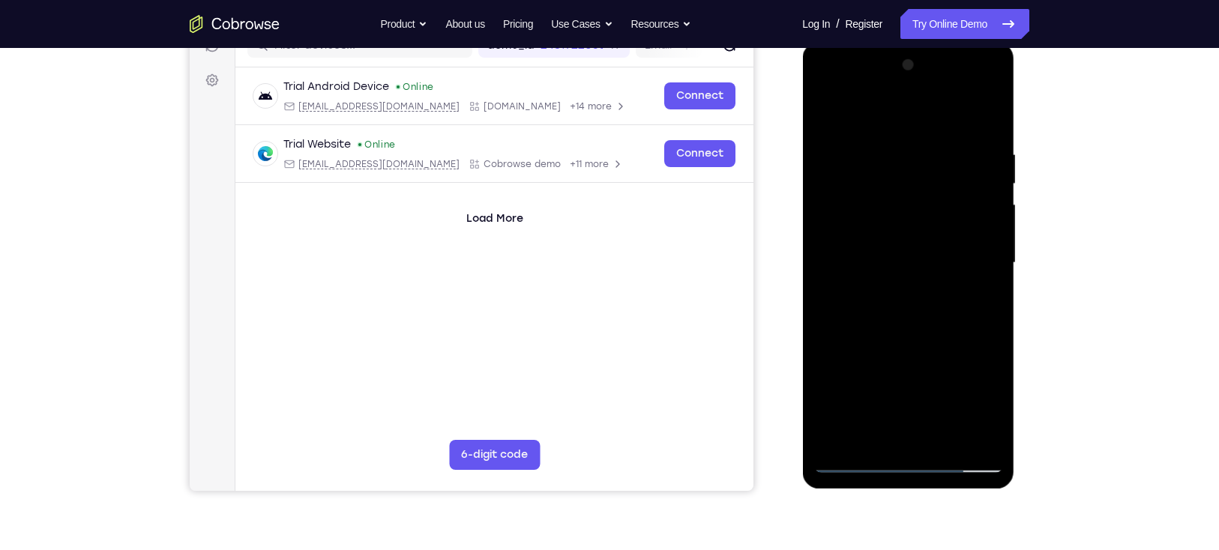
click at [946, 430] on div at bounding box center [907, 263] width 189 height 420
click at [939, 430] on div at bounding box center [907, 263] width 189 height 420
click at [917, 334] on div at bounding box center [907, 263] width 189 height 420
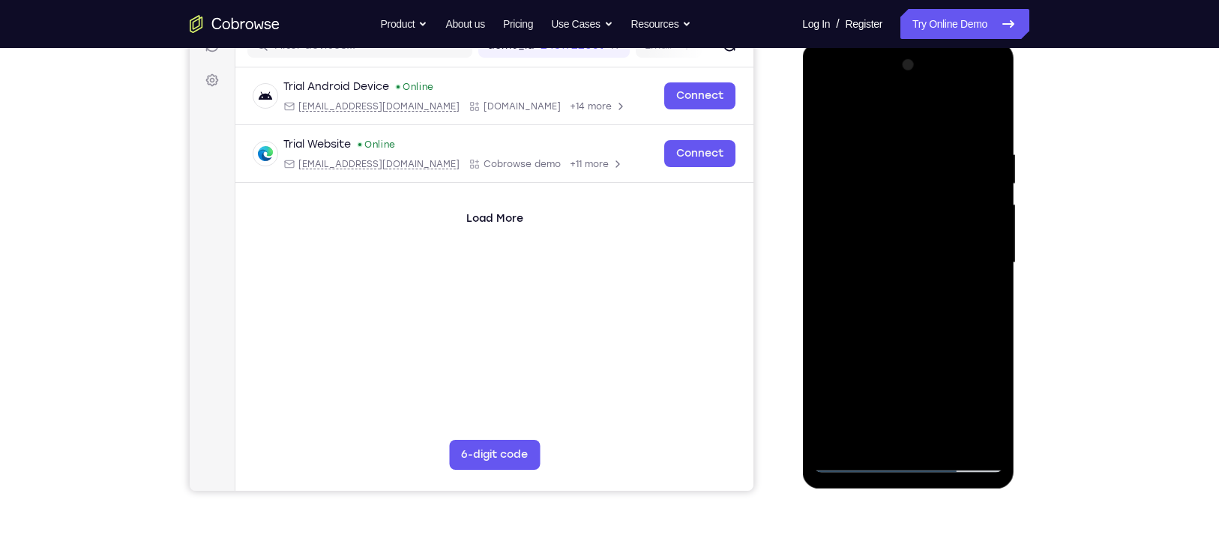
click at [880, 365] on div at bounding box center [907, 263] width 189 height 420
click at [903, 107] on div at bounding box center [907, 263] width 189 height 420
click at [893, 157] on div at bounding box center [907, 263] width 189 height 420
click at [896, 428] on div at bounding box center [907, 263] width 189 height 420
click at [821, 103] on div at bounding box center [907, 263] width 189 height 420
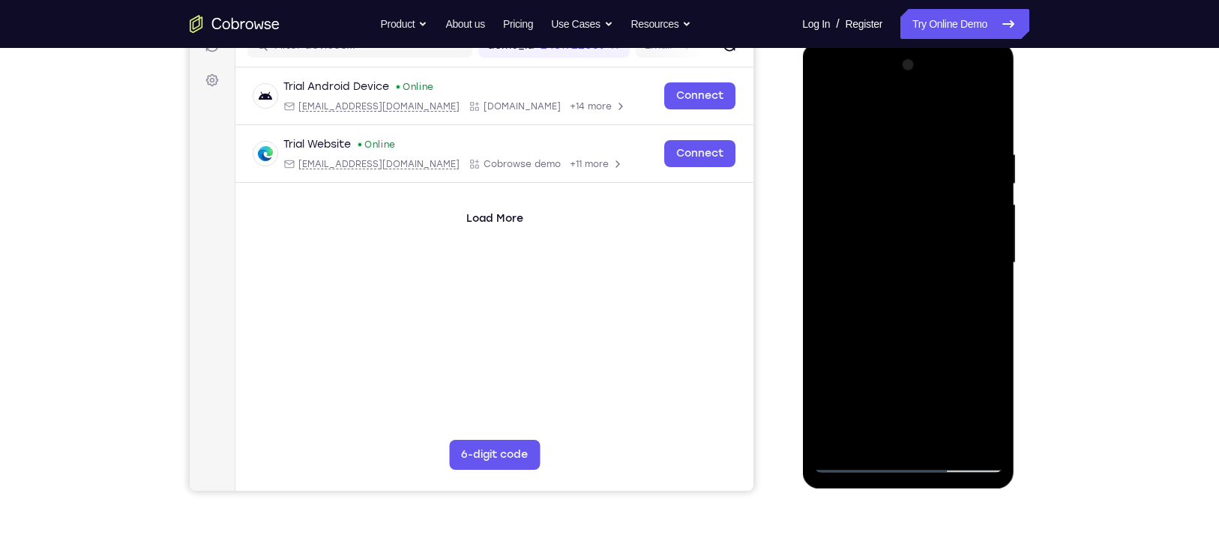
click at [822, 98] on div at bounding box center [907, 263] width 189 height 420
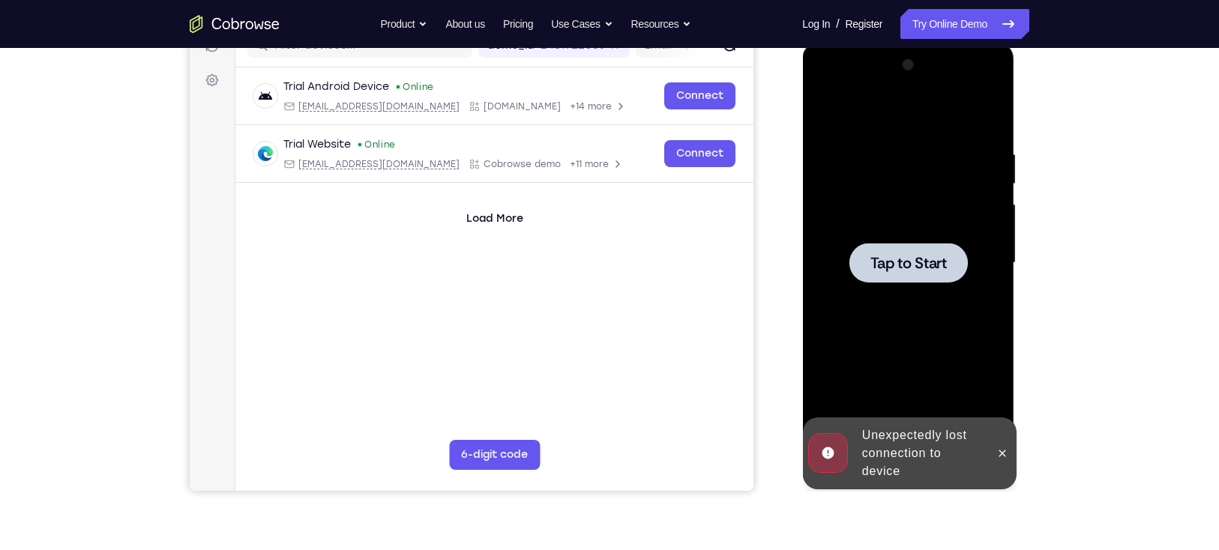
click at [830, 431] on div at bounding box center [907, 263] width 189 height 420
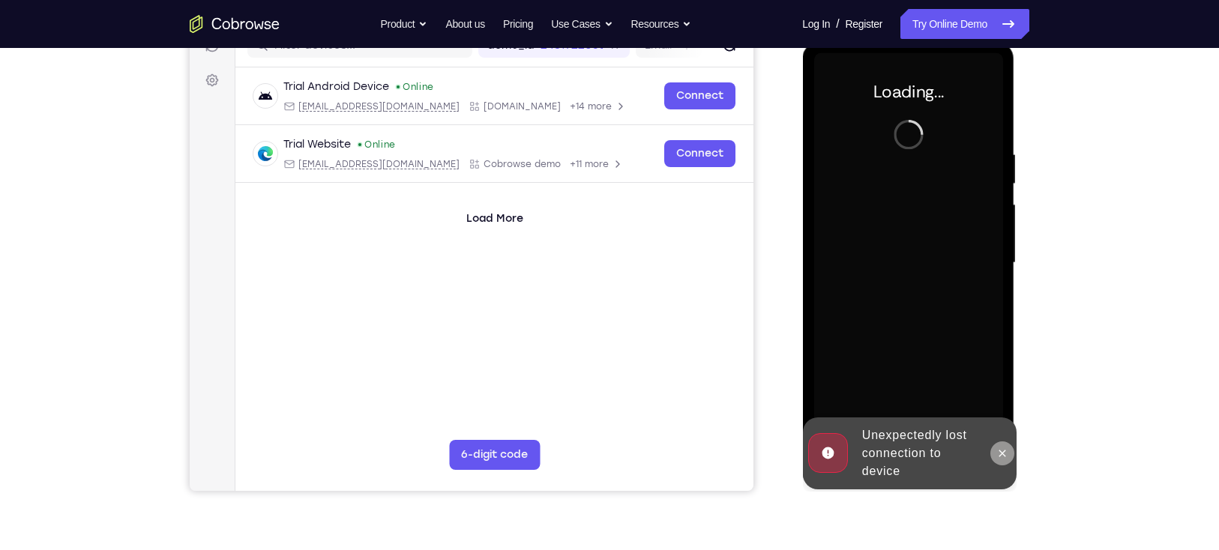
click at [999, 443] on button at bounding box center [1001, 453] width 24 height 24
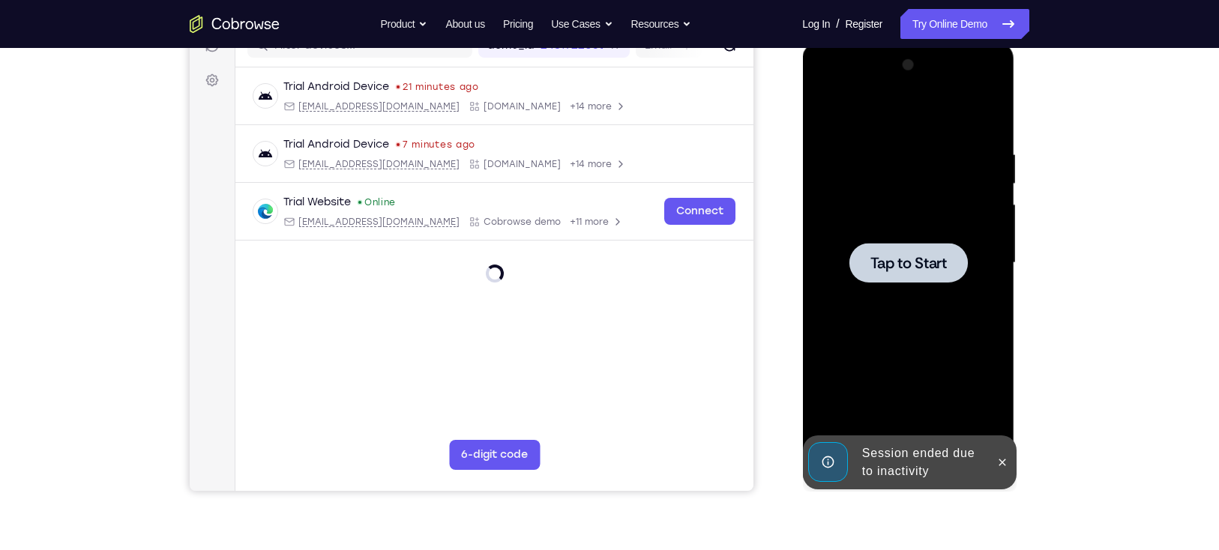
click at [864, 289] on div at bounding box center [907, 263] width 189 height 420
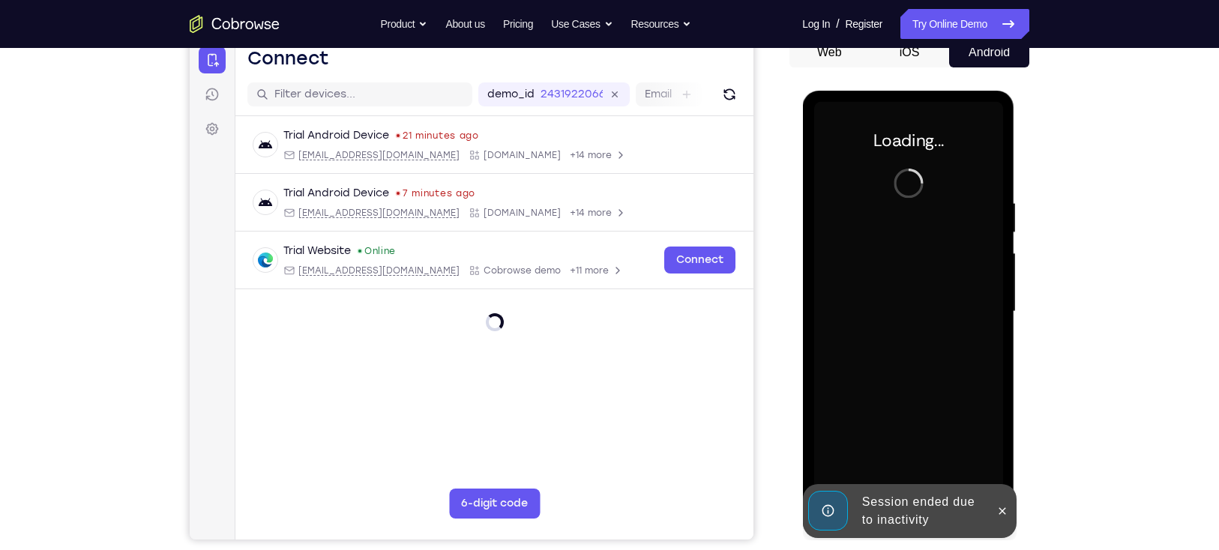
scroll to position [152, 0]
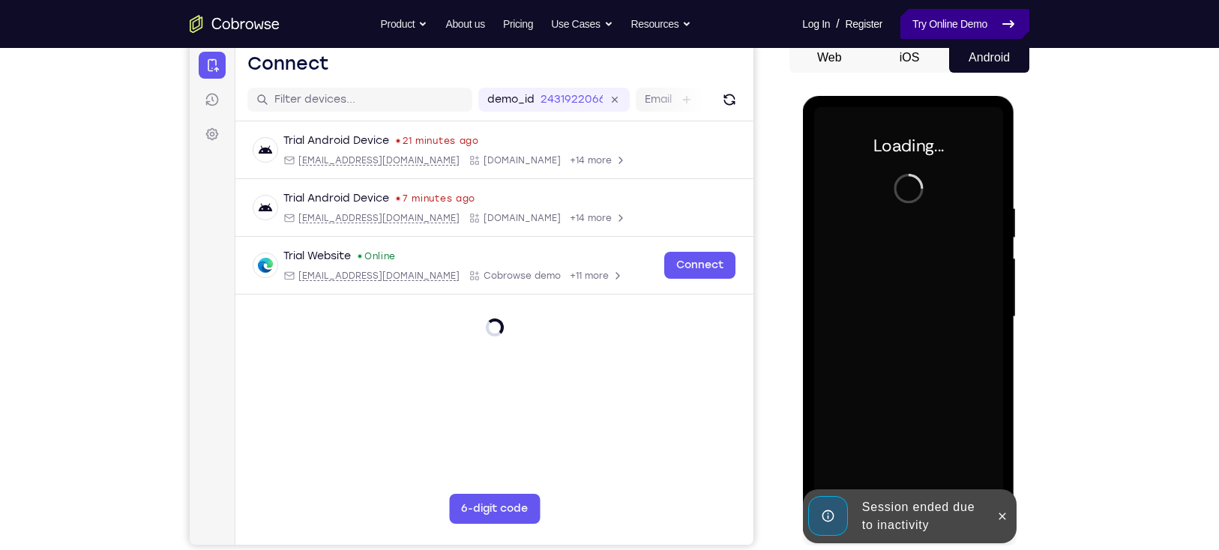
click at [940, 15] on link "Try Online Demo" at bounding box center [964, 24] width 129 height 30
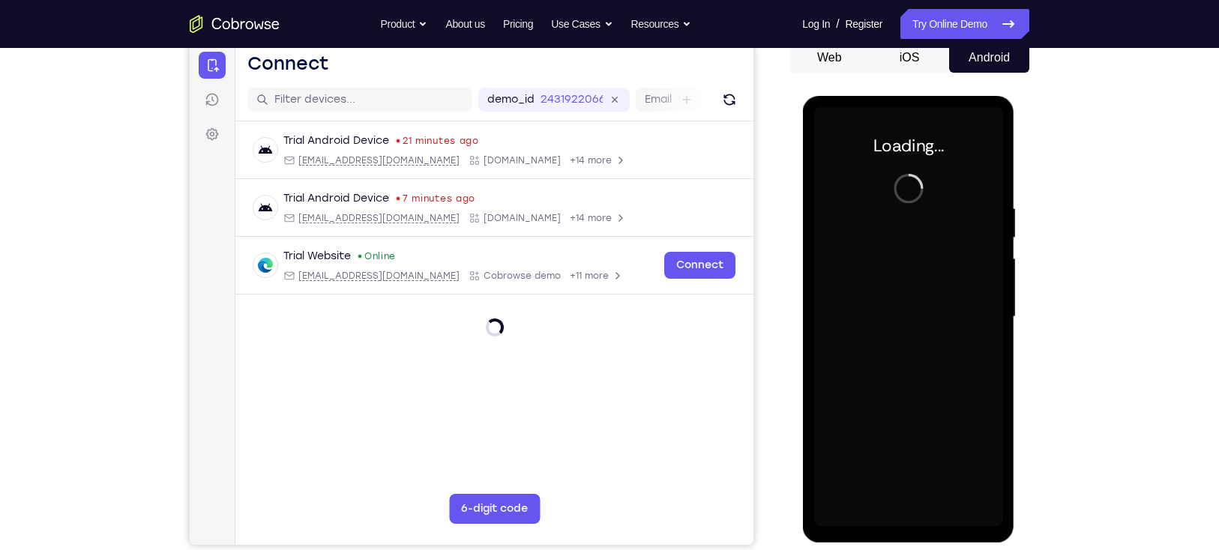
click at [889, 294] on div at bounding box center [907, 317] width 189 height 420
click at [925, 275] on div at bounding box center [907, 317] width 189 height 420
click at [934, 301] on div at bounding box center [907, 317] width 189 height 420
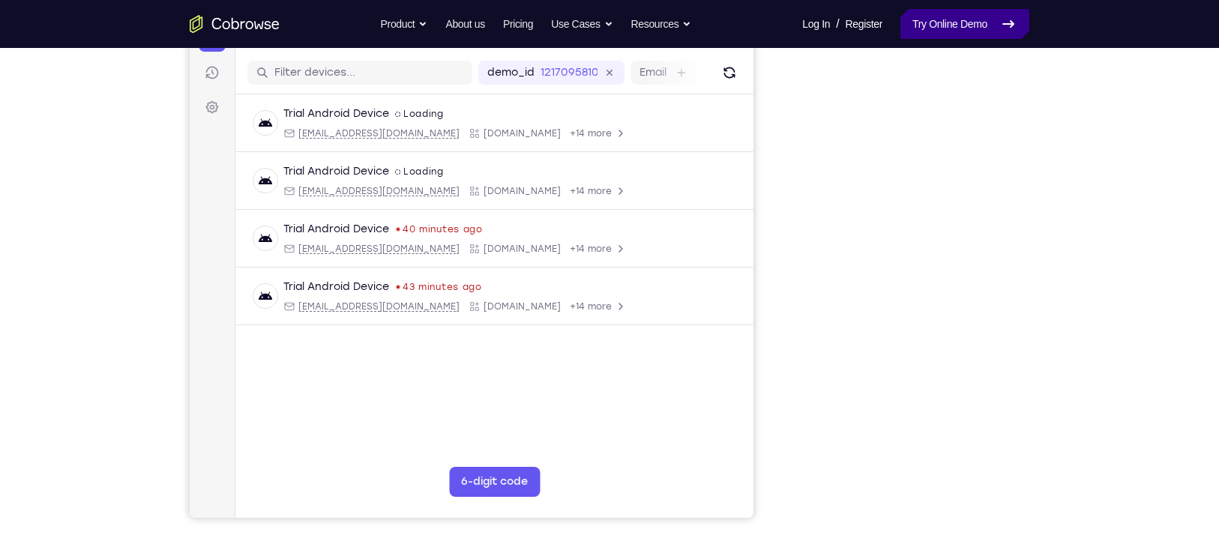
click at [955, 31] on link "Try Online Demo" at bounding box center [964, 24] width 129 height 30
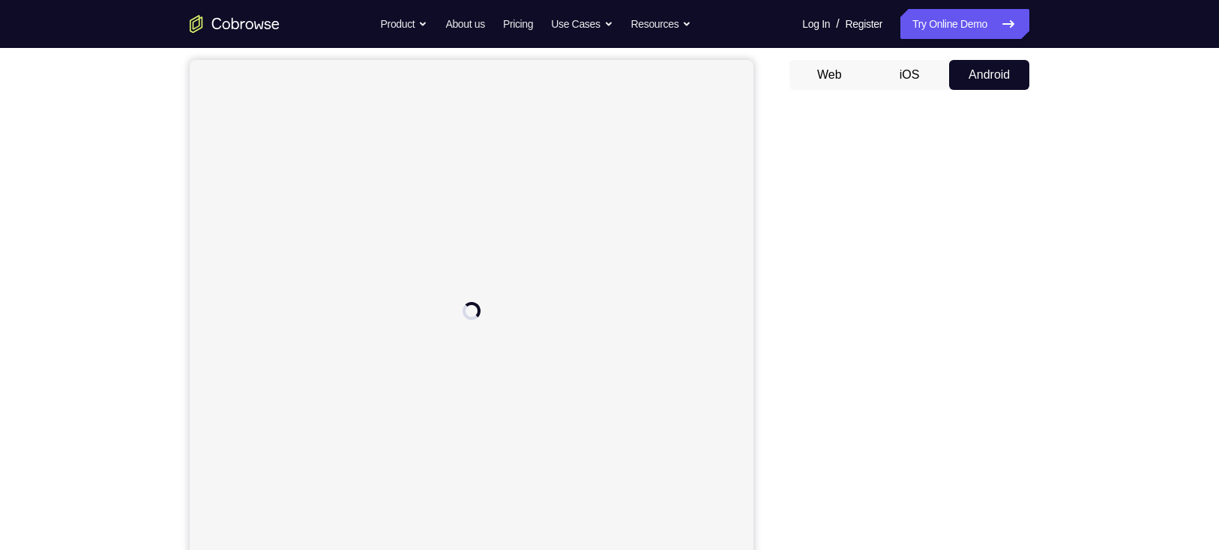
scroll to position [139, 0]
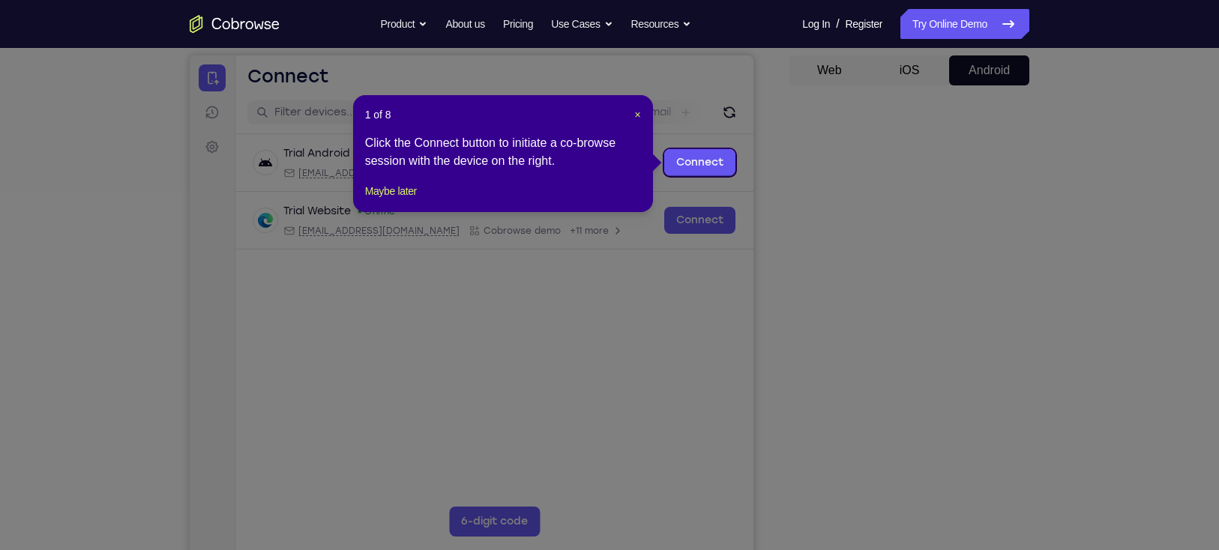
click at [929, 350] on icon at bounding box center [617, 275] width 1234 height 550
click at [634, 112] on span "×" at bounding box center [637, 115] width 6 height 12
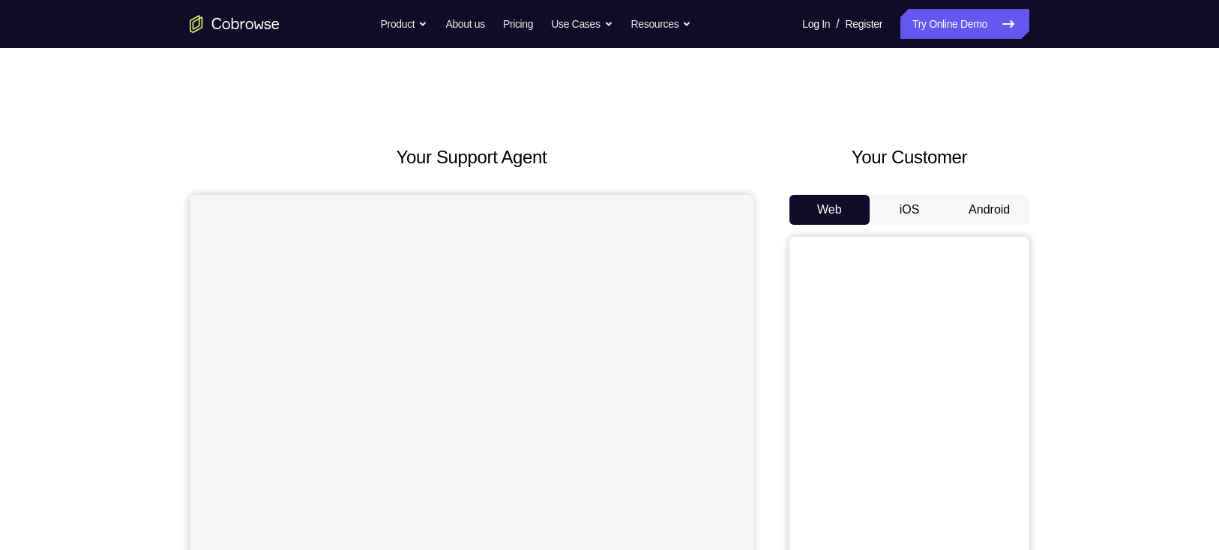
click at [1012, 200] on button "Android" at bounding box center [989, 210] width 80 height 30
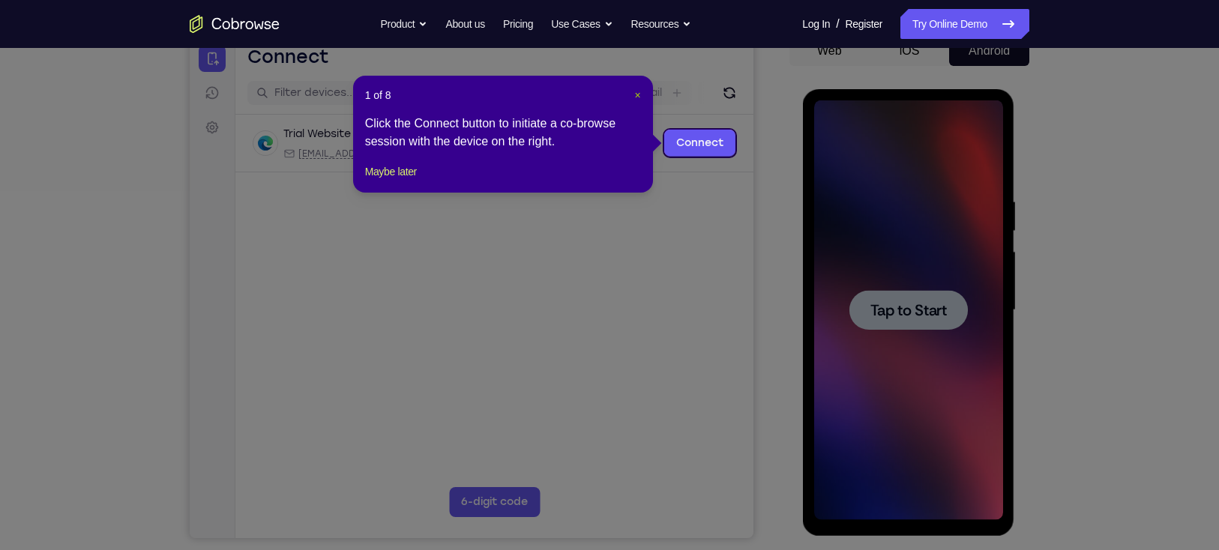
click at [637, 98] on span "×" at bounding box center [637, 95] width 6 height 12
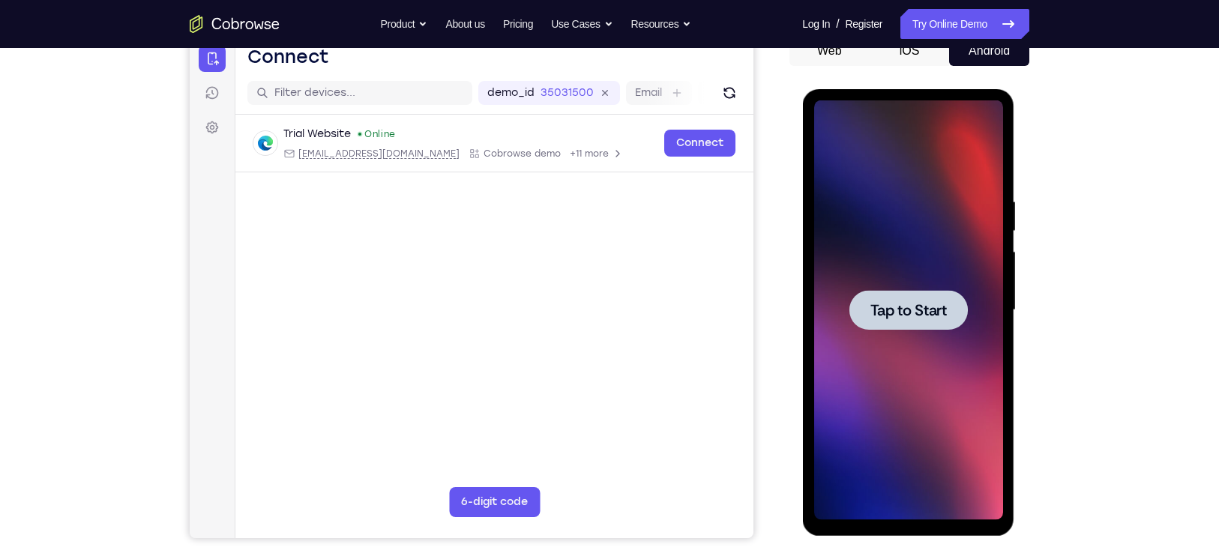
click at [898, 296] on div at bounding box center [907, 310] width 118 height 40
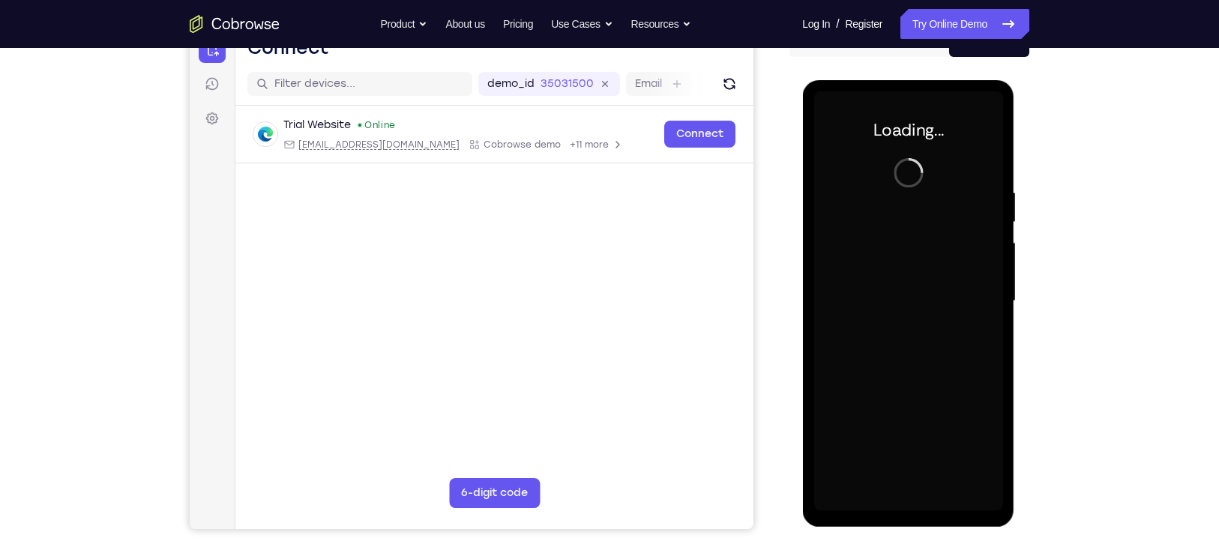
scroll to position [169, 0]
click at [976, 314] on div at bounding box center [907, 301] width 189 height 420
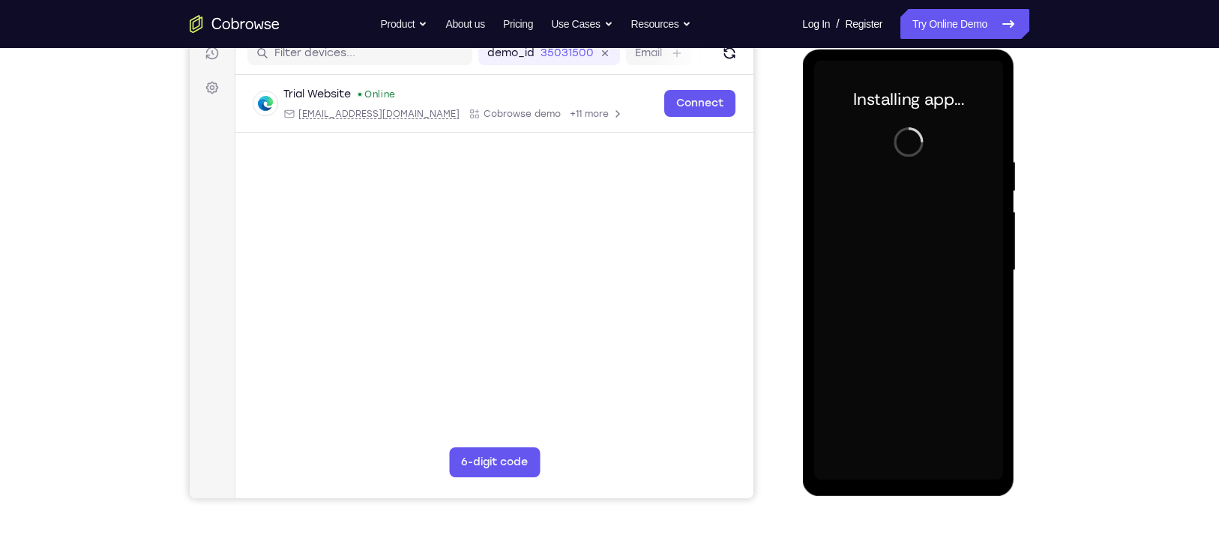
scroll to position [198, 0]
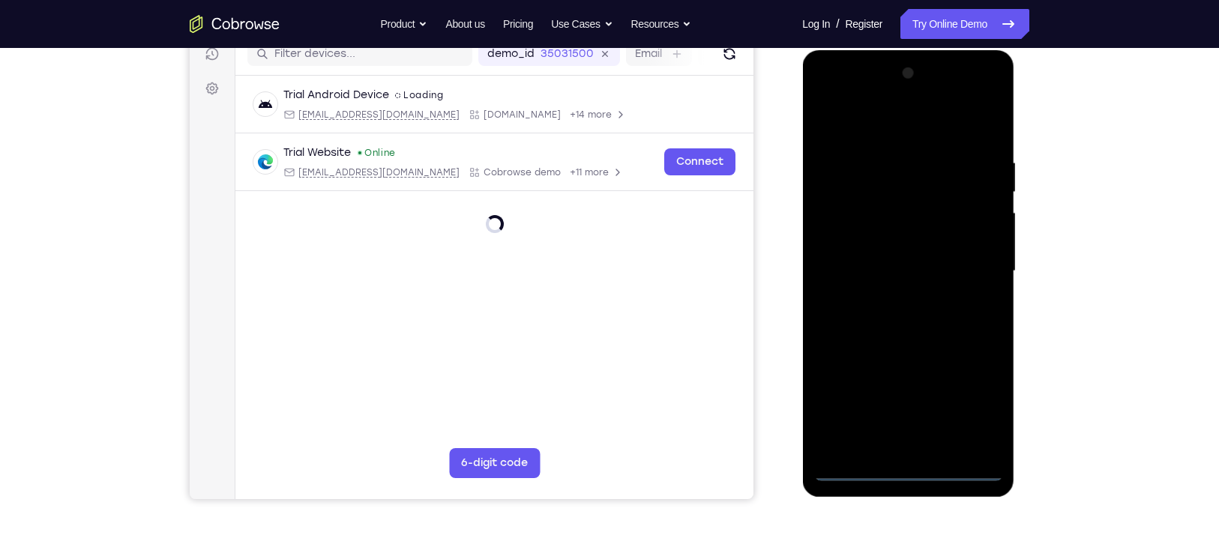
click at [913, 468] on div at bounding box center [907, 271] width 189 height 420
click at [973, 412] on div at bounding box center [907, 271] width 189 height 420
click at [976, 411] on div at bounding box center [907, 271] width 189 height 420
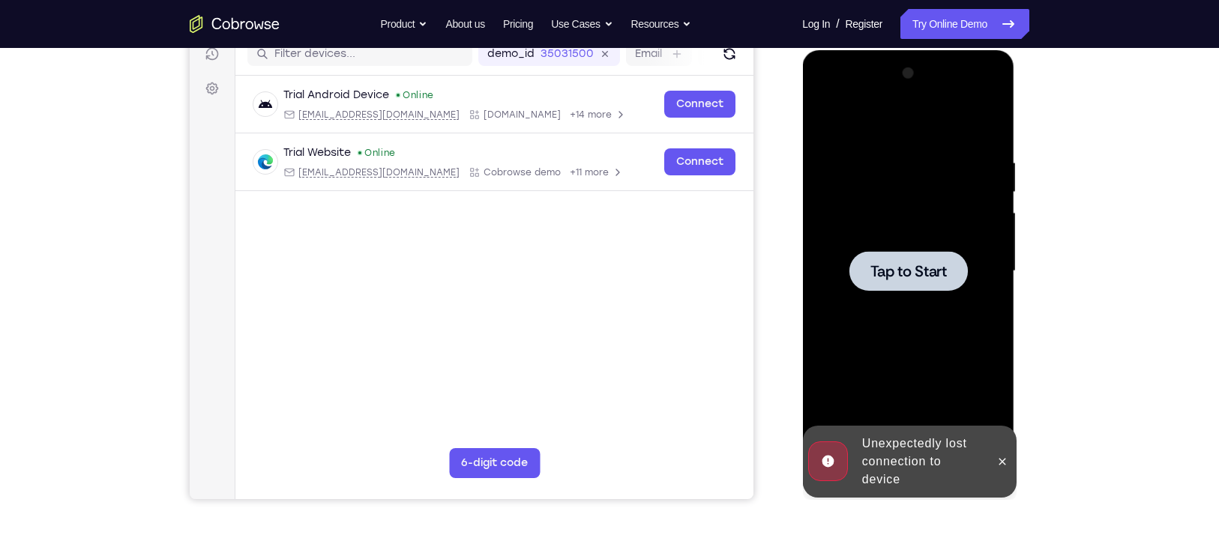
click at [976, 402] on div at bounding box center [907, 271] width 189 height 420
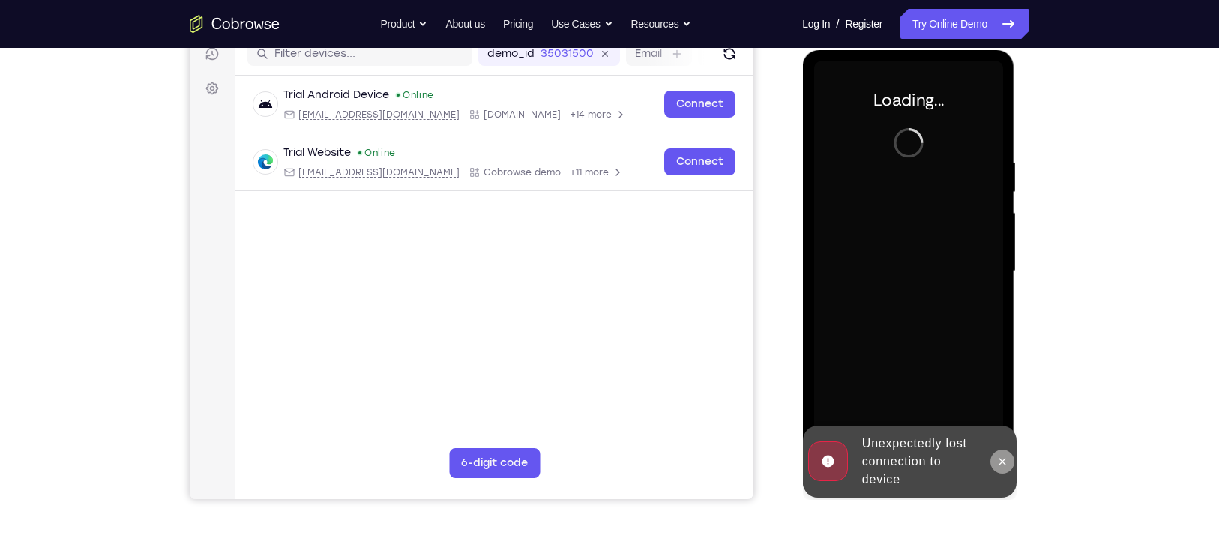
click at [1004, 456] on icon at bounding box center [1001, 462] width 12 height 12
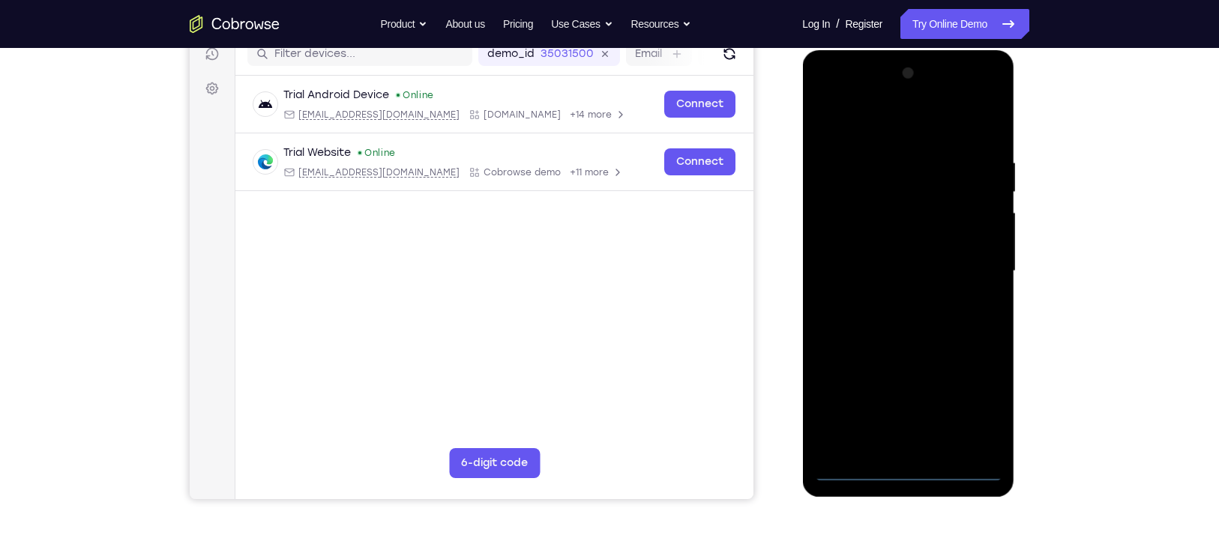
click at [913, 468] on div at bounding box center [907, 271] width 189 height 420
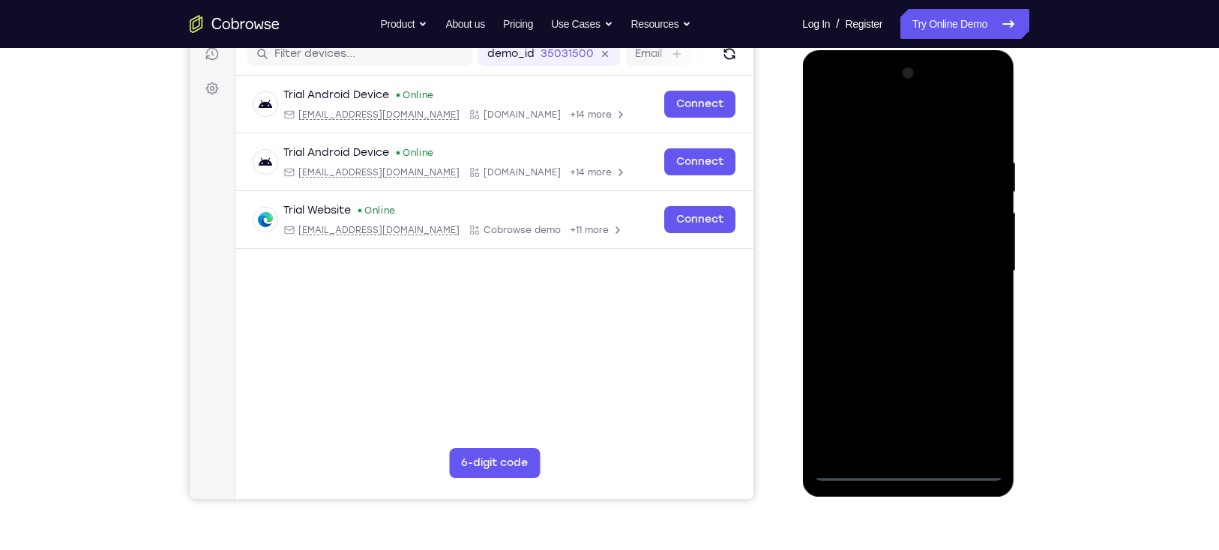
click at [973, 414] on div at bounding box center [907, 271] width 189 height 420
click at [976, 407] on div at bounding box center [907, 271] width 189 height 420
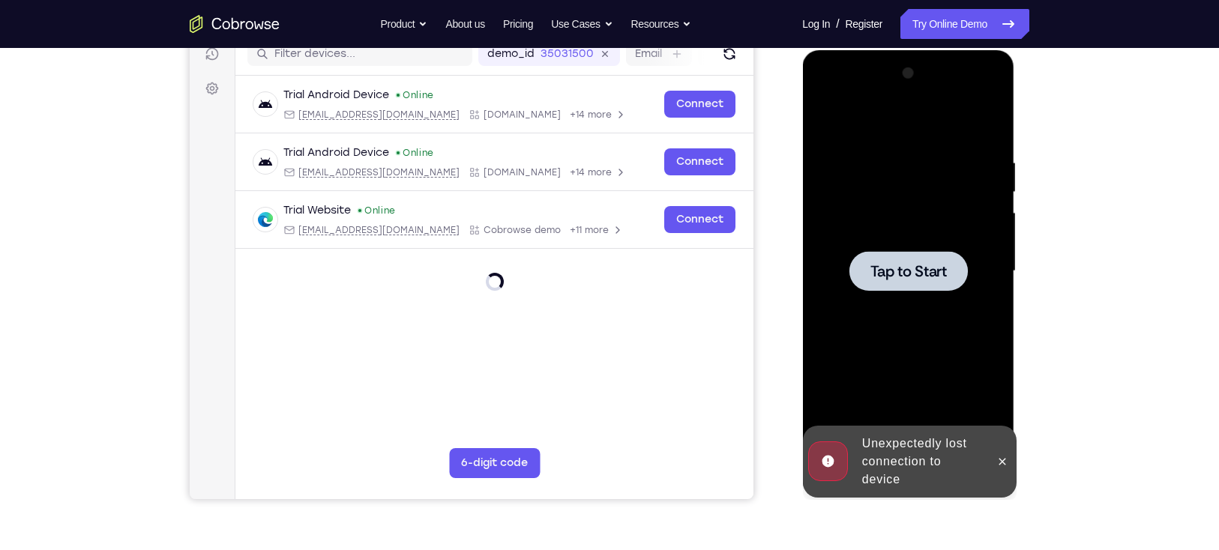
click at [976, 407] on div at bounding box center [907, 271] width 189 height 420
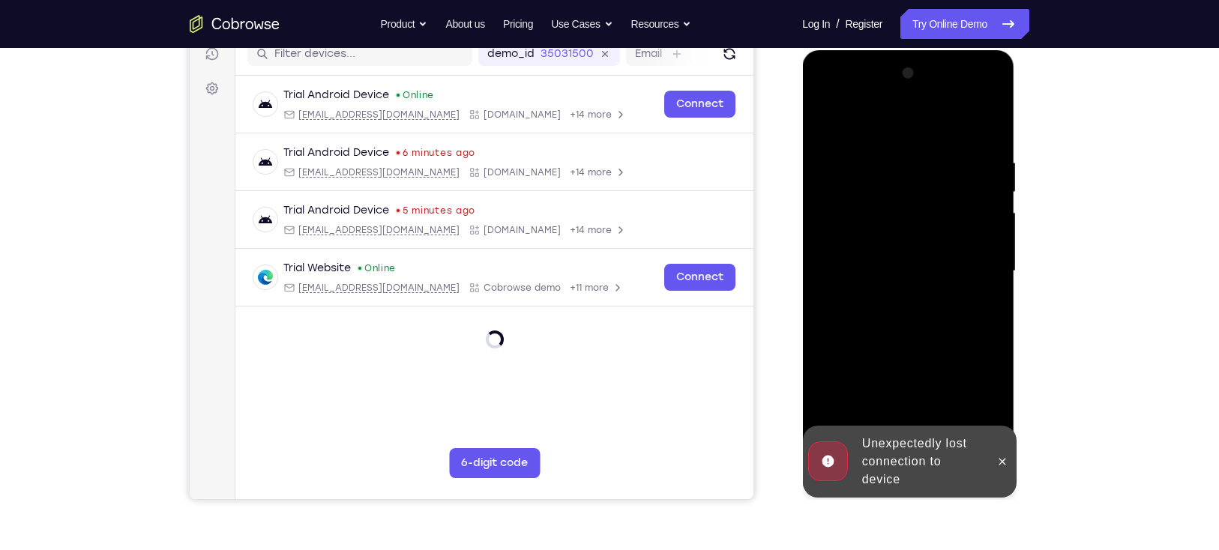
click at [941, 250] on div at bounding box center [907, 271] width 189 height 420
click at [1002, 461] on icon at bounding box center [1001, 461] width 7 height 7
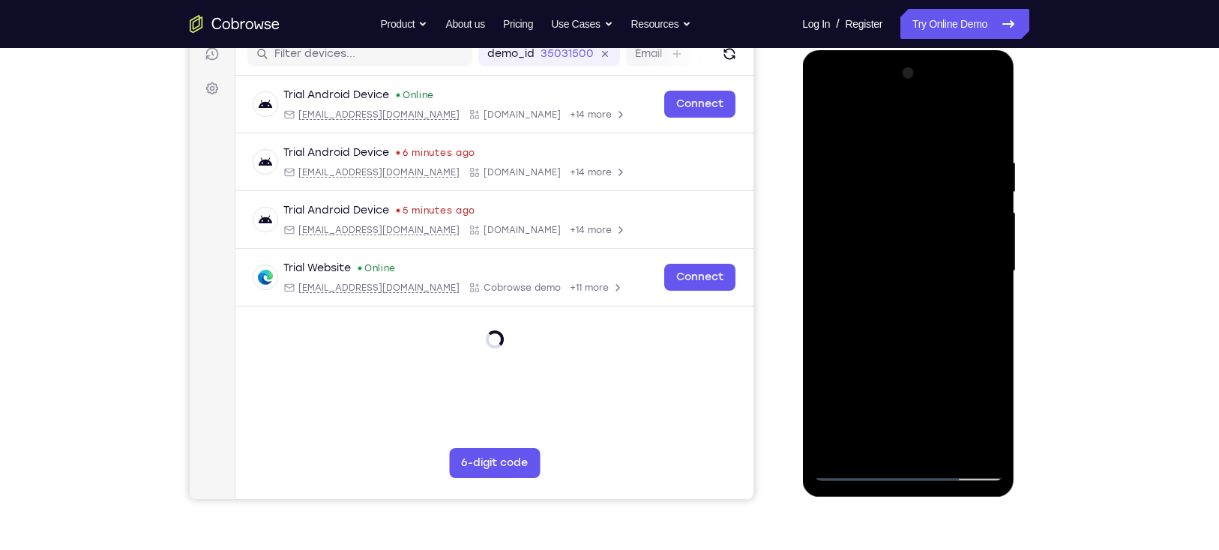
click at [913, 466] on div at bounding box center [907, 271] width 189 height 420
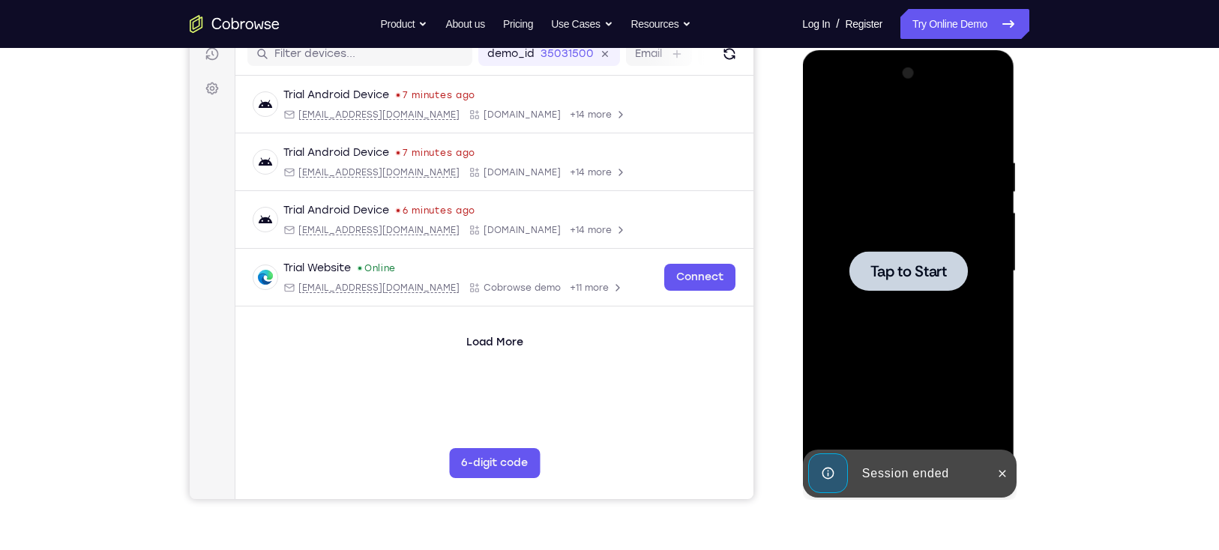
click at [926, 235] on div at bounding box center [907, 271] width 189 height 420
